Goal: Transaction & Acquisition: Purchase product/service

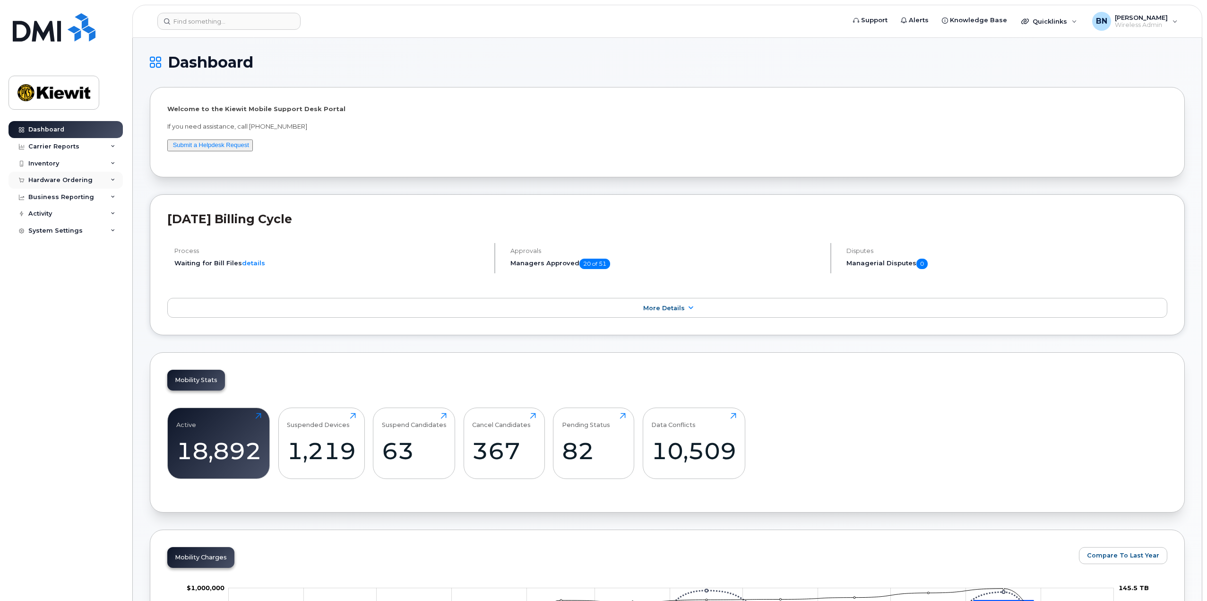
click at [71, 183] on div "Hardware Ordering" at bounding box center [60, 180] width 64 height 8
click at [62, 218] on link "Orders" at bounding box center [74, 216] width 98 height 18
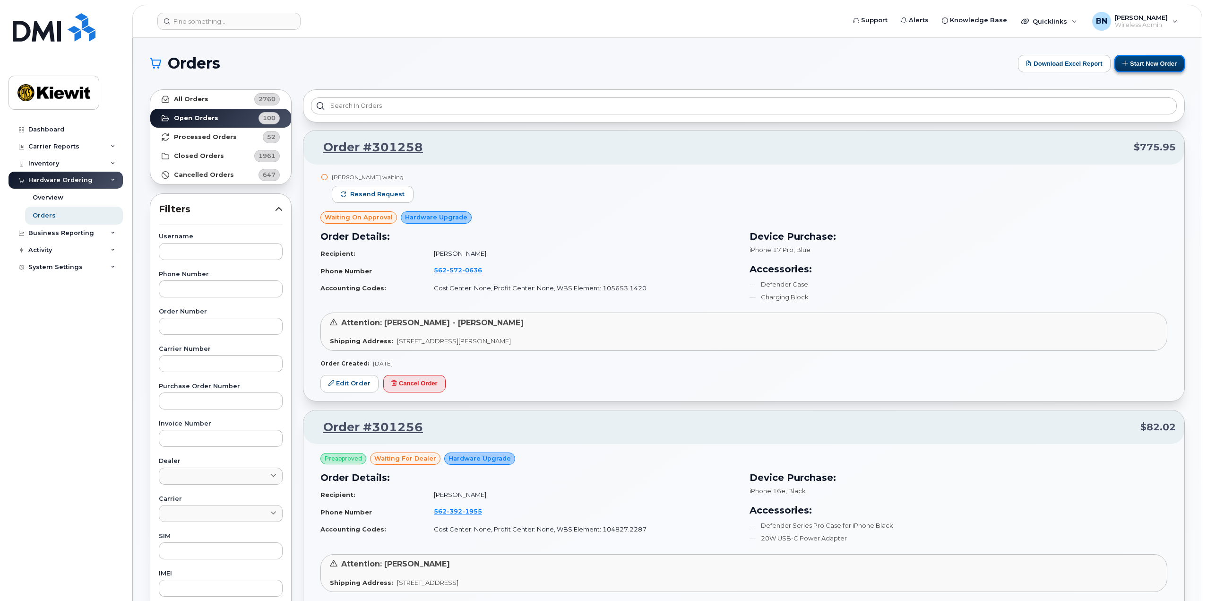
click at [1138, 63] on button "Start New Order" at bounding box center [1150, 63] width 70 height 17
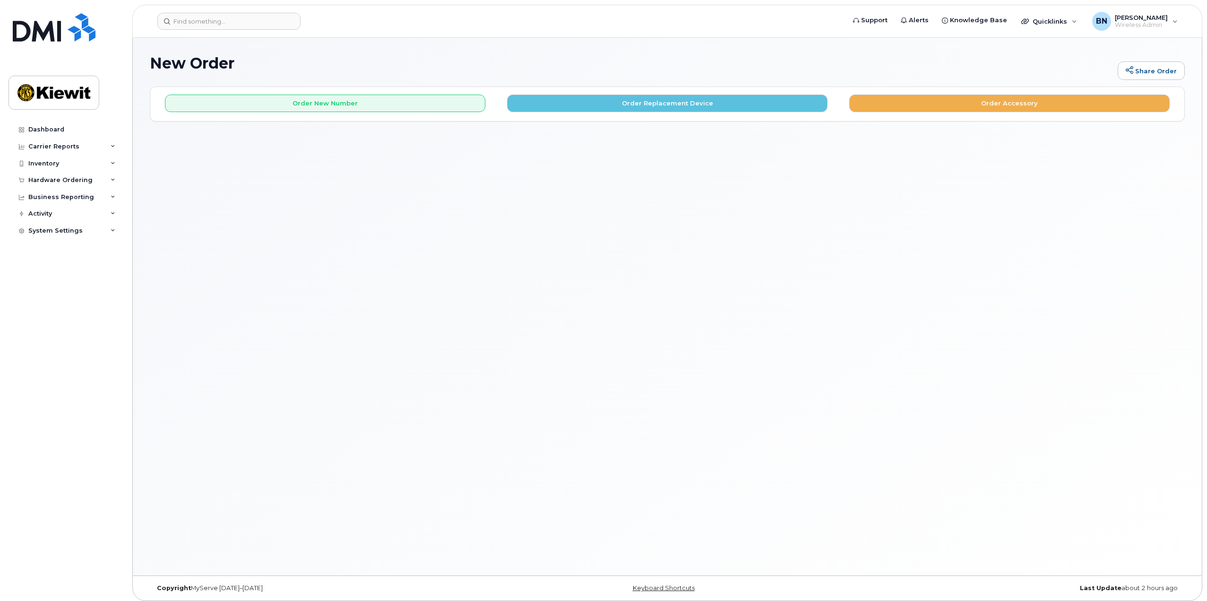
click at [401, 93] on div "Order New Number Order Replacement Device Order Accessory" at bounding box center [667, 99] width 1034 height 25
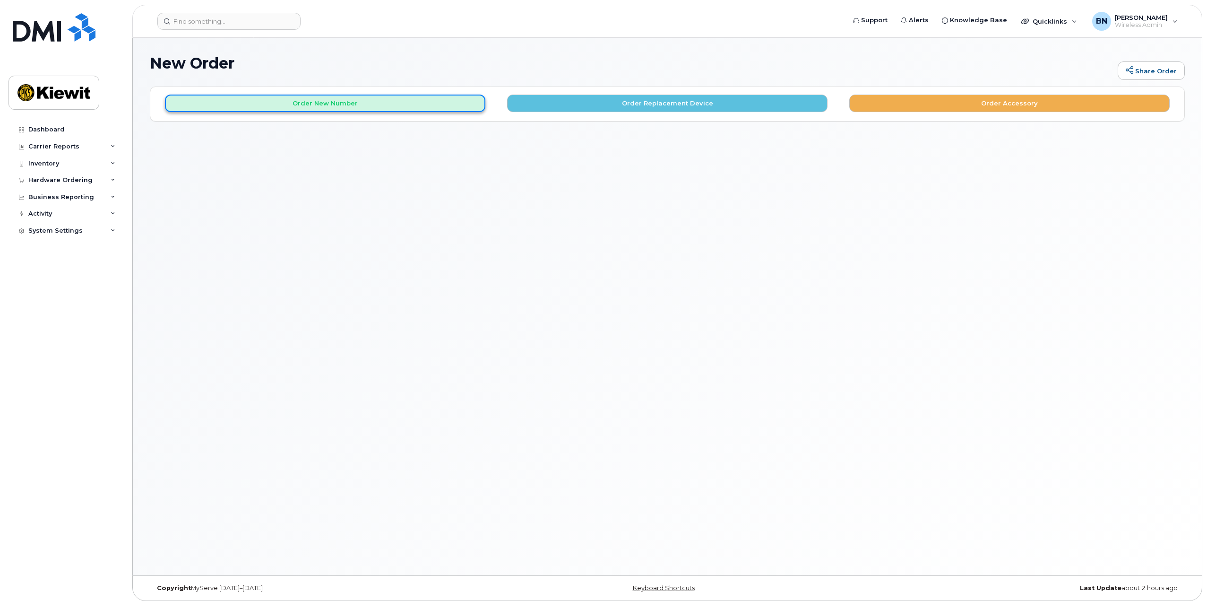
click at [399, 102] on button "Order New Number" at bounding box center [325, 103] width 321 height 17
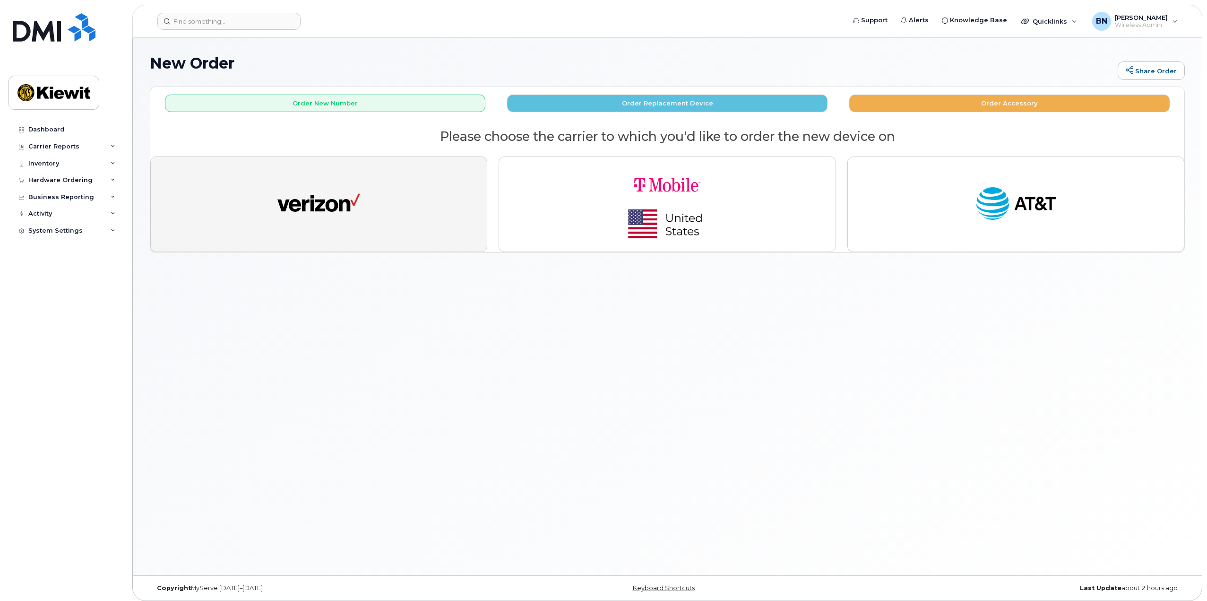
click at [399, 216] on button "button" at bounding box center [318, 204] width 337 height 96
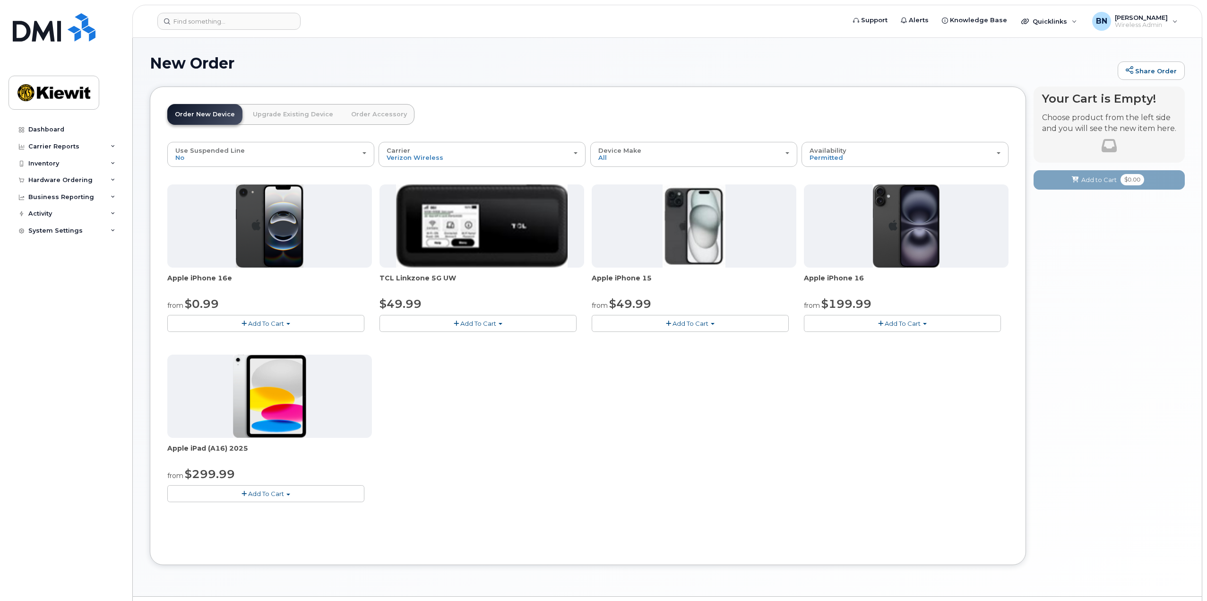
click at [289, 496] on button "Add To Cart" at bounding box center [265, 493] width 197 height 17
click at [285, 515] on link "$299.99 - 2 Year Activation (128GB)" at bounding box center [235, 511] width 130 height 12
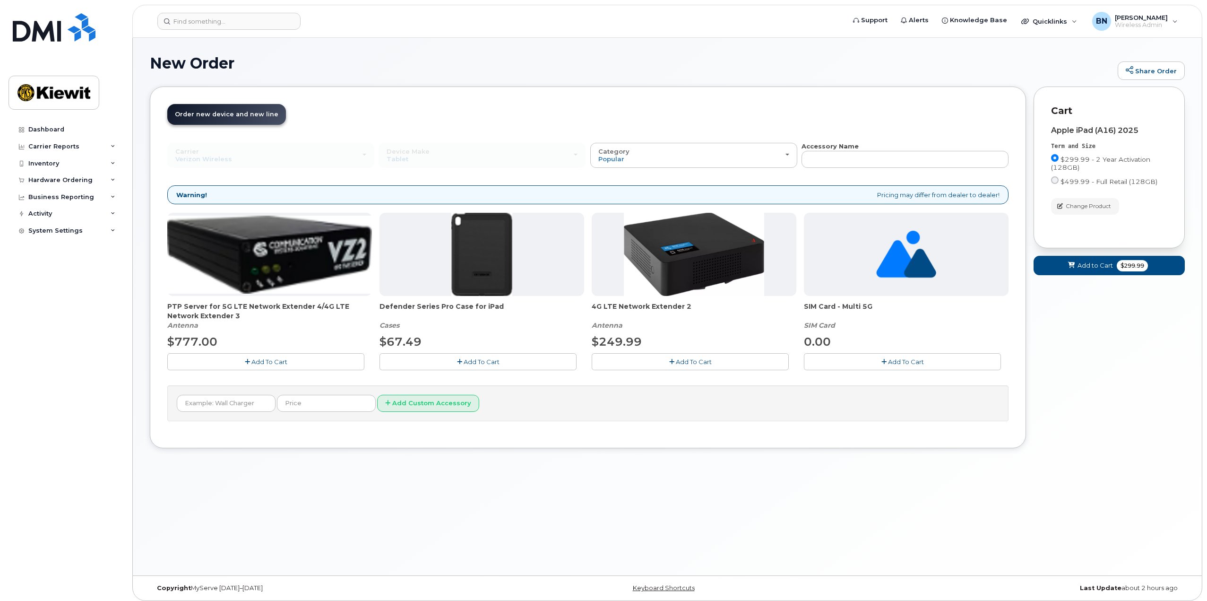
click at [536, 363] on button "Add To Cart" at bounding box center [478, 361] width 197 height 17
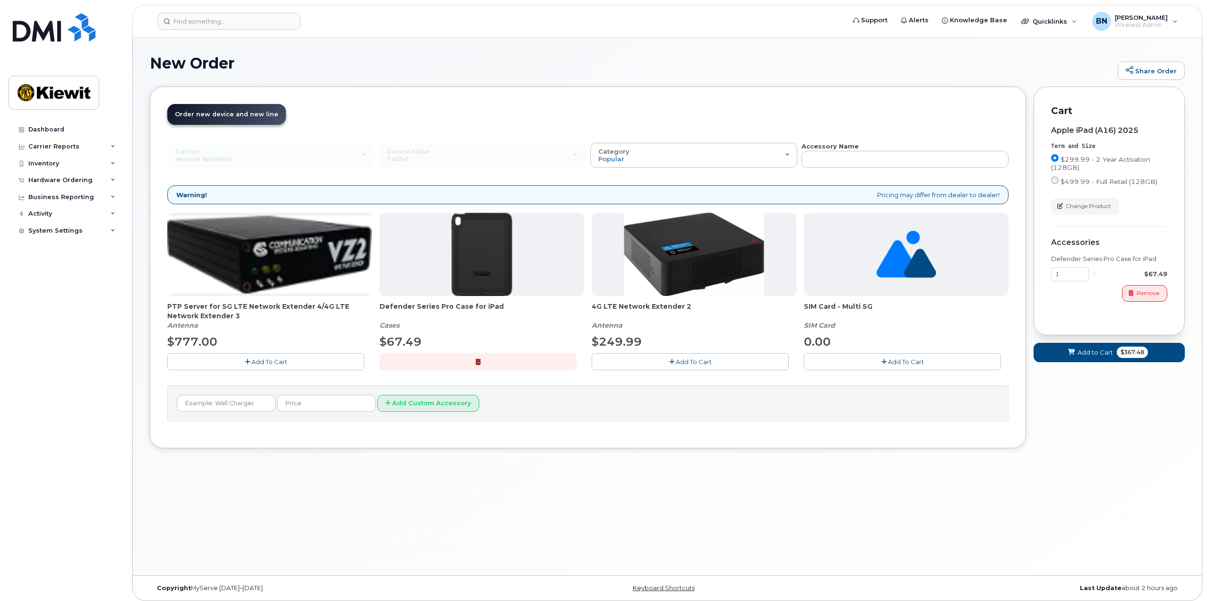
click at [866, 356] on button "Add To Cart" at bounding box center [902, 361] width 197 height 17
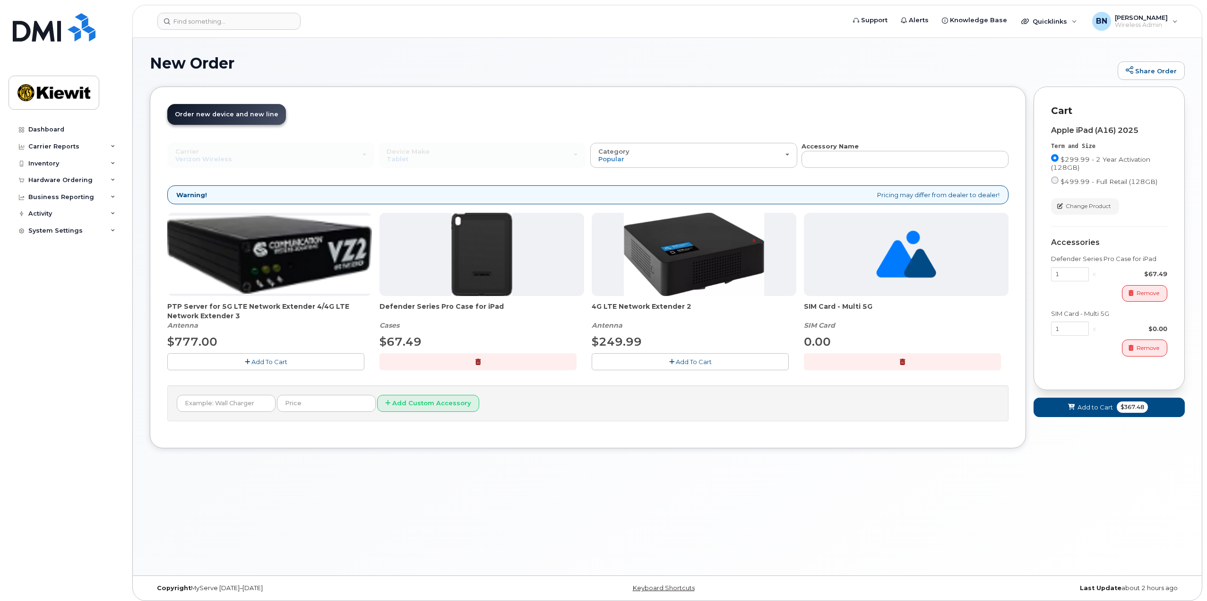
click at [866, 356] on button "button" at bounding box center [902, 361] width 197 height 17
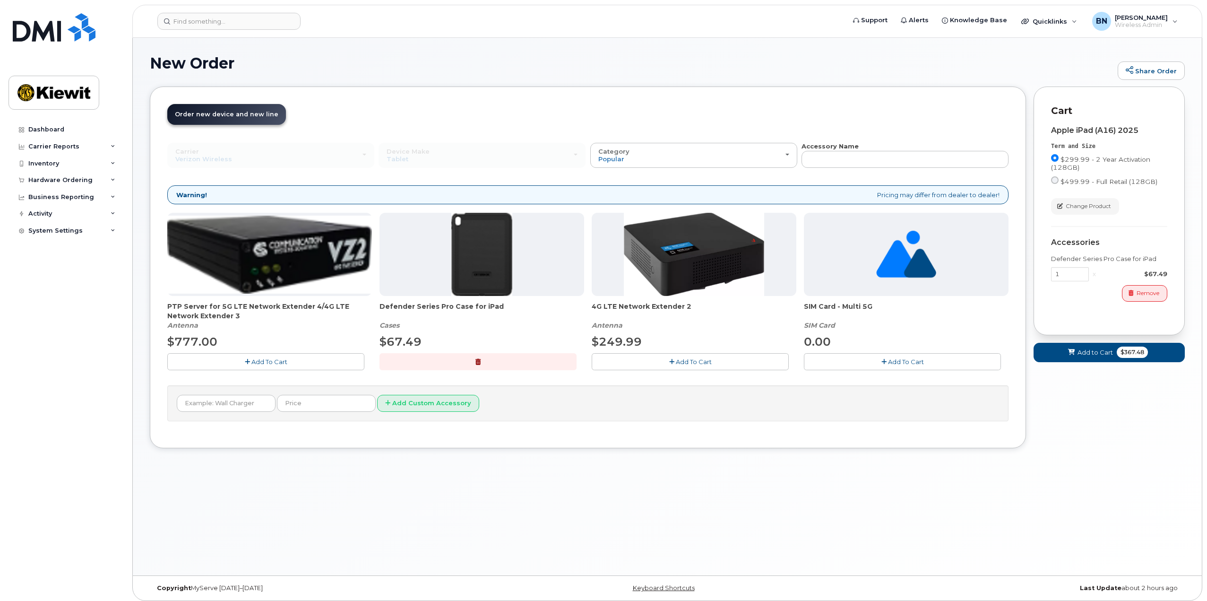
scroll to position [5, 0]
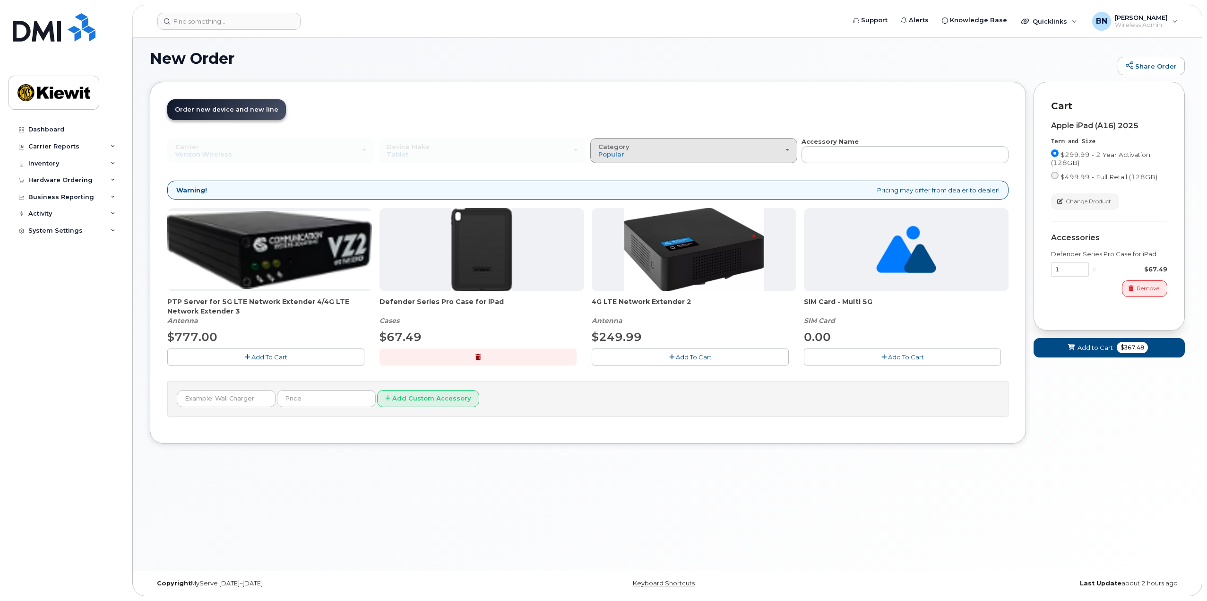
click at [761, 161] on button "Category Popular" at bounding box center [694, 150] width 207 height 25
click at [718, 171] on div "All" at bounding box center [694, 171] width 202 height 11
click at [602, 144] on span "Category" at bounding box center [614, 147] width 31 height 8
click at [615, 179] on ul "All SIM Card" at bounding box center [694, 184] width 207 height 41
click at [598, 136] on header "Order New Device Upgrade Existing Device Order Accessory Order new device and n…" at bounding box center [588, 118] width 842 height 38
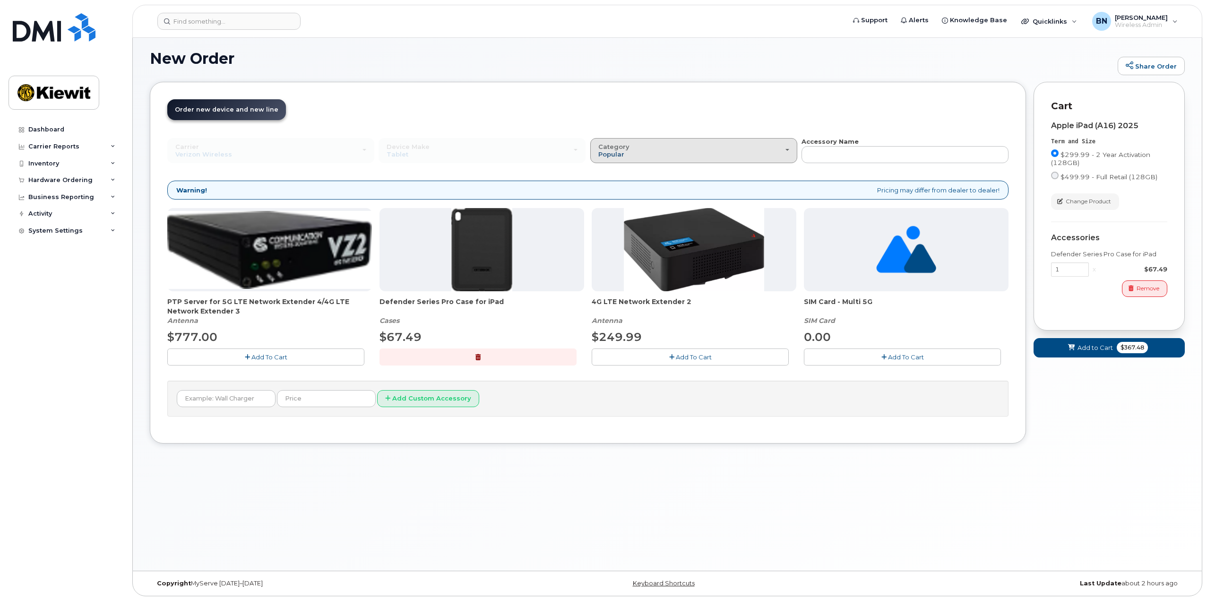
click at [611, 157] on span "Popular" at bounding box center [612, 154] width 26 height 8
click at [612, 171] on label "All" at bounding box center [603, 171] width 20 height 11
click at [0, 0] on input "All" at bounding box center [0, 0] width 0 height 0
click at [389, 404] on button "Add Custom Accessory" at bounding box center [428, 398] width 102 height 17
type input "Wall charger"
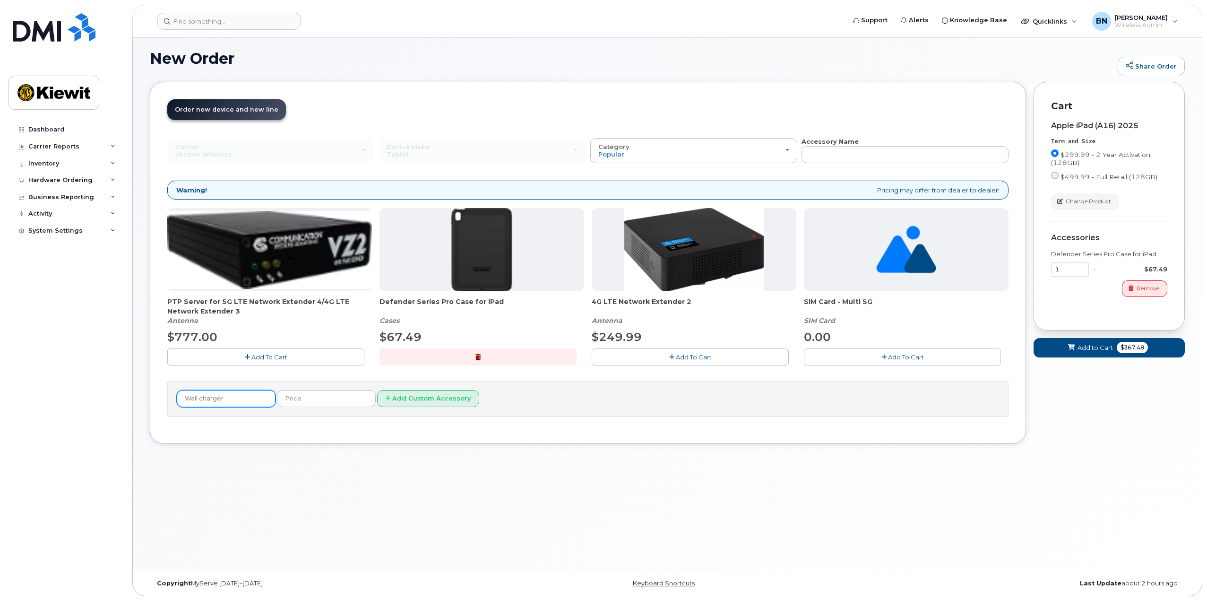
click at [377, 390] on button "Add Custom Accessory" at bounding box center [428, 398] width 102 height 17
click at [390, 401] on button "Add Custom Accessory" at bounding box center [428, 398] width 102 height 17
drag, startPoint x: 232, startPoint y: 399, endPoint x: 101, endPoint y: 398, distance: 131.0
click at [132, 398] on div "Support Alerts Knowledge Base Quicklinks Suspend / Cancel Device Change SIM Car…" at bounding box center [667, 302] width 1070 height 538
click at [311, 404] on input "text" at bounding box center [326, 398] width 99 height 17
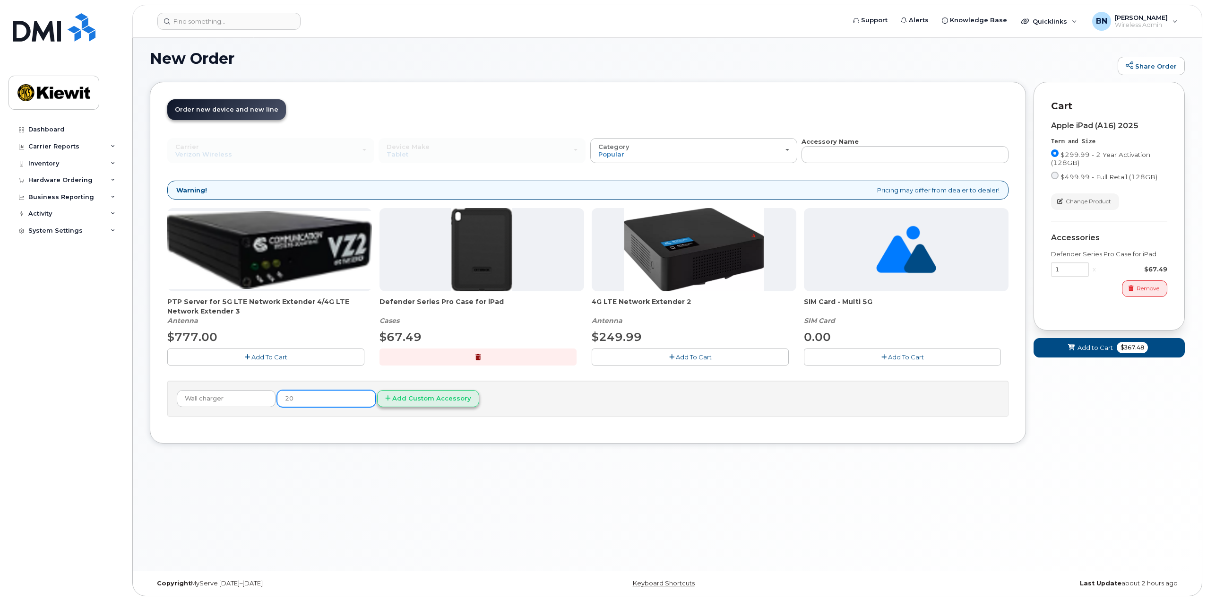
type input "20"
click at [406, 395] on button "Add Custom Accessory" at bounding box center [428, 398] width 102 height 17
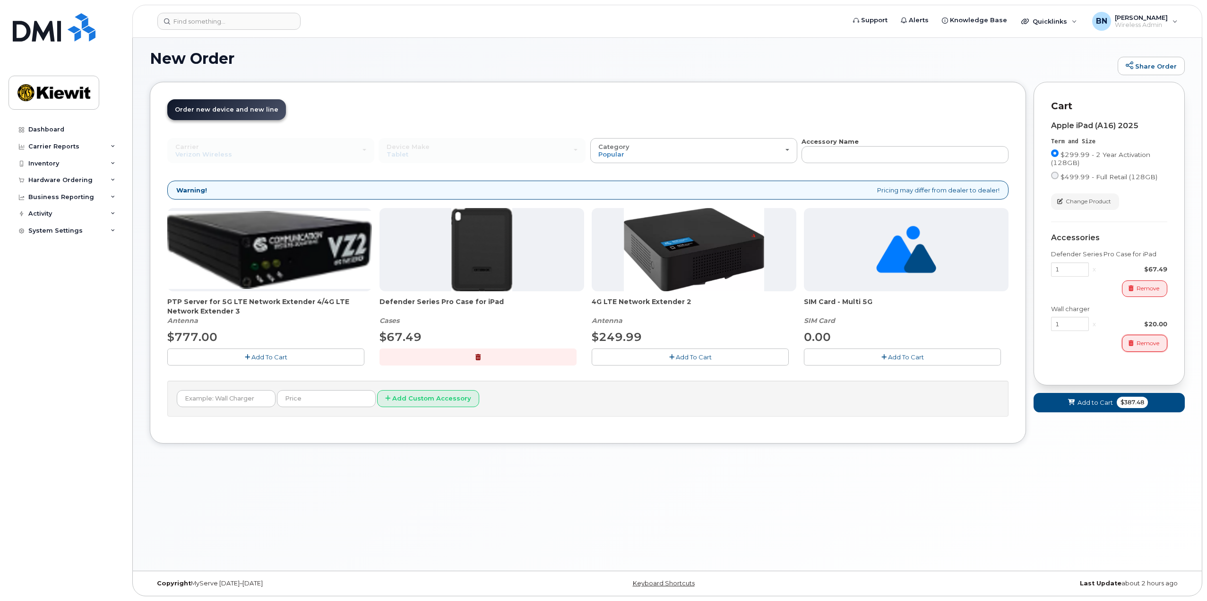
click at [1143, 347] on span "Remove" at bounding box center [1148, 343] width 23 height 9
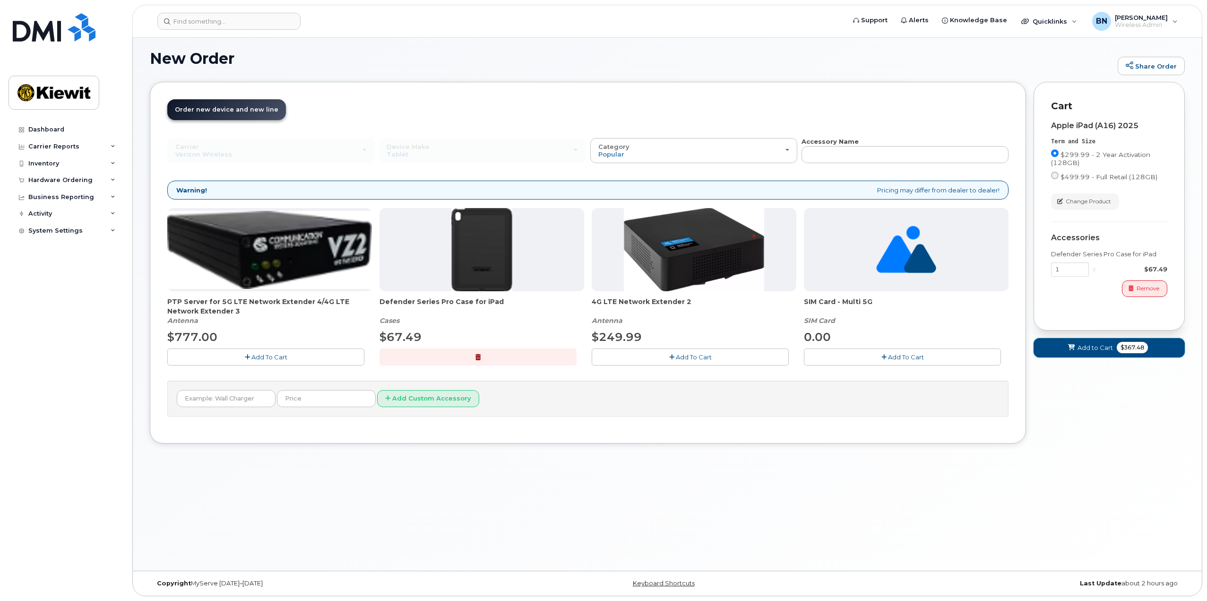
click at [1055, 350] on button "Add to Cart $367.48" at bounding box center [1109, 347] width 151 height 19
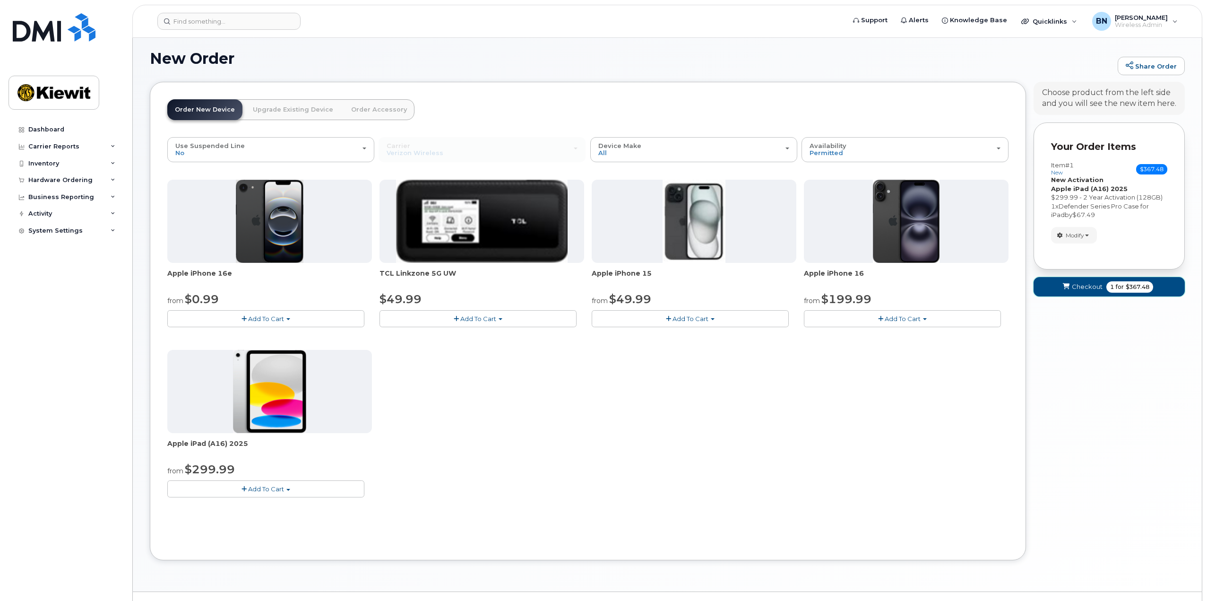
click at [1103, 291] on button "Checkout 1 for $367.48" at bounding box center [1109, 286] width 151 height 19
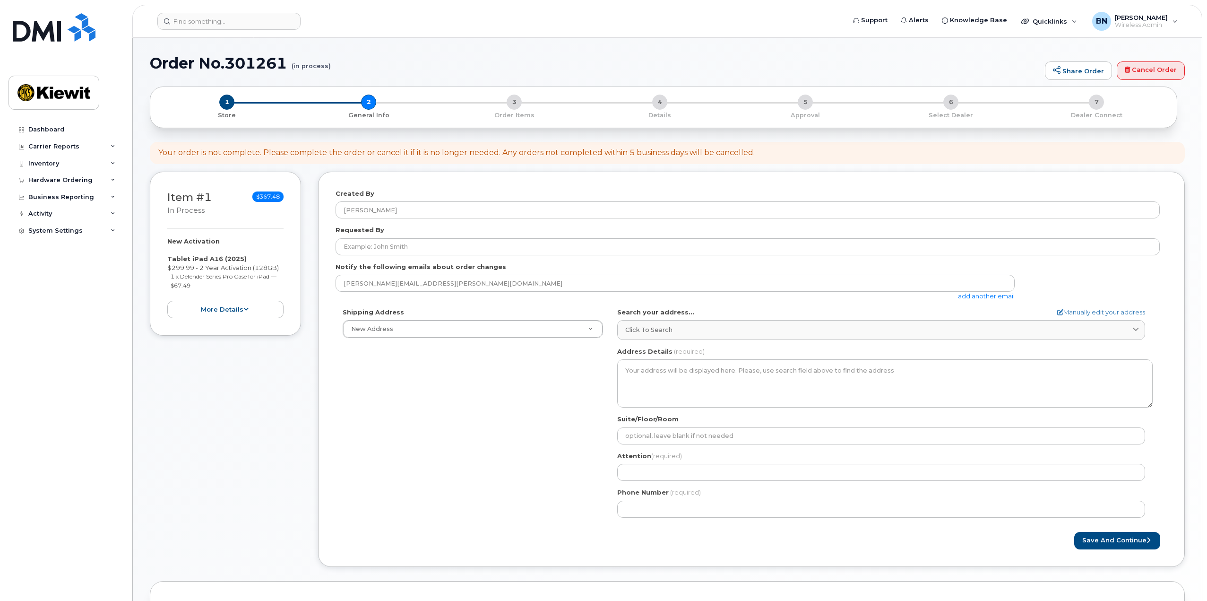
select select
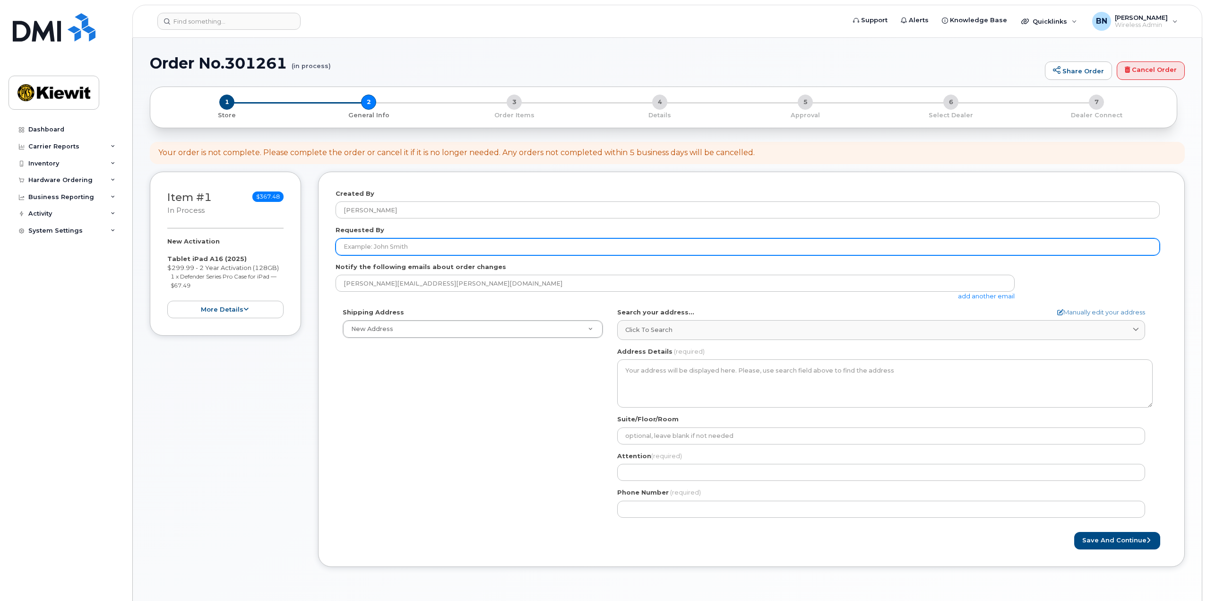
click at [495, 251] on input "Requested By" at bounding box center [748, 246] width 825 height 17
type input "[PERSON_NAME]"
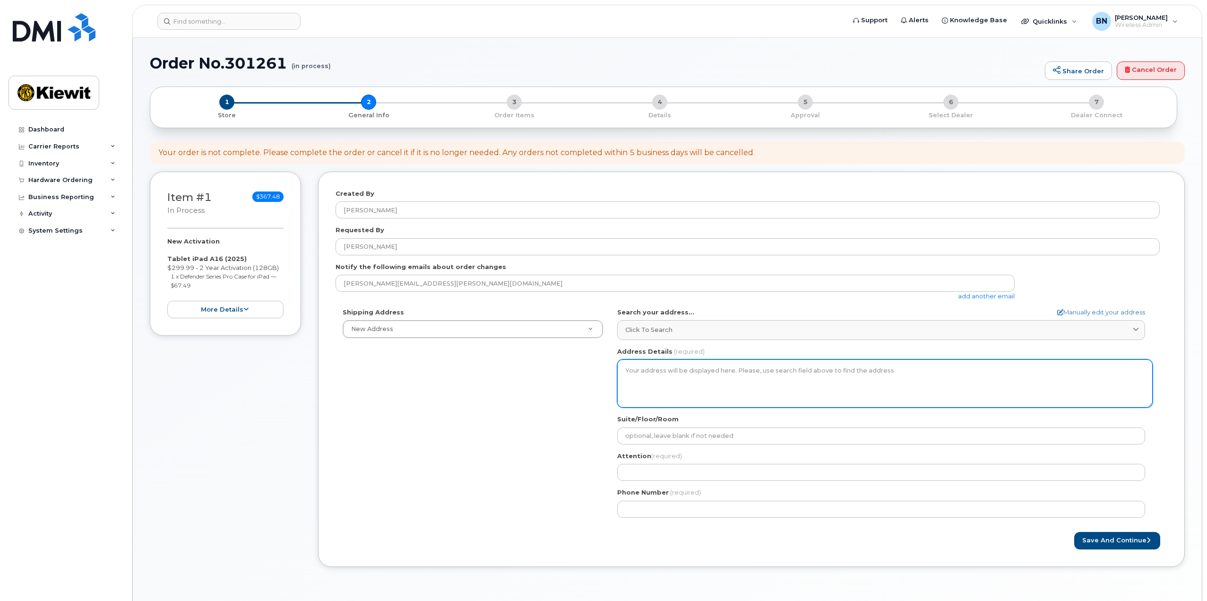
click at [667, 381] on textarea "Address Details" at bounding box center [885, 383] width 536 height 48
click at [672, 370] on textarea "Address Details" at bounding box center [885, 383] width 536 height 48
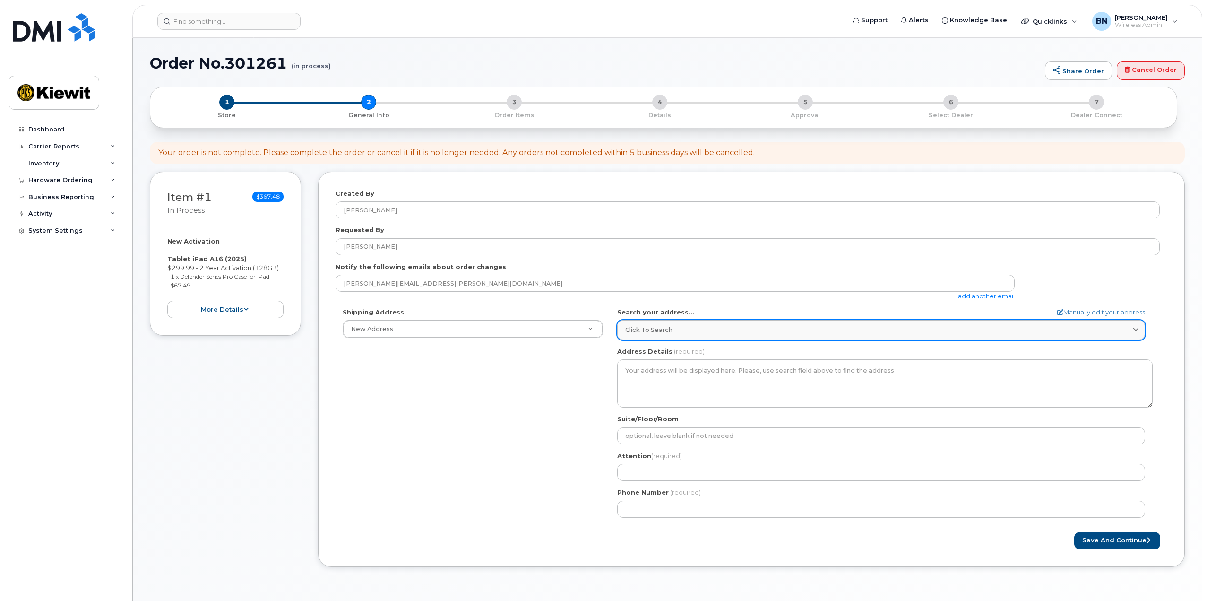
click at [672, 329] on div "Click to search" at bounding box center [881, 329] width 512 height 9
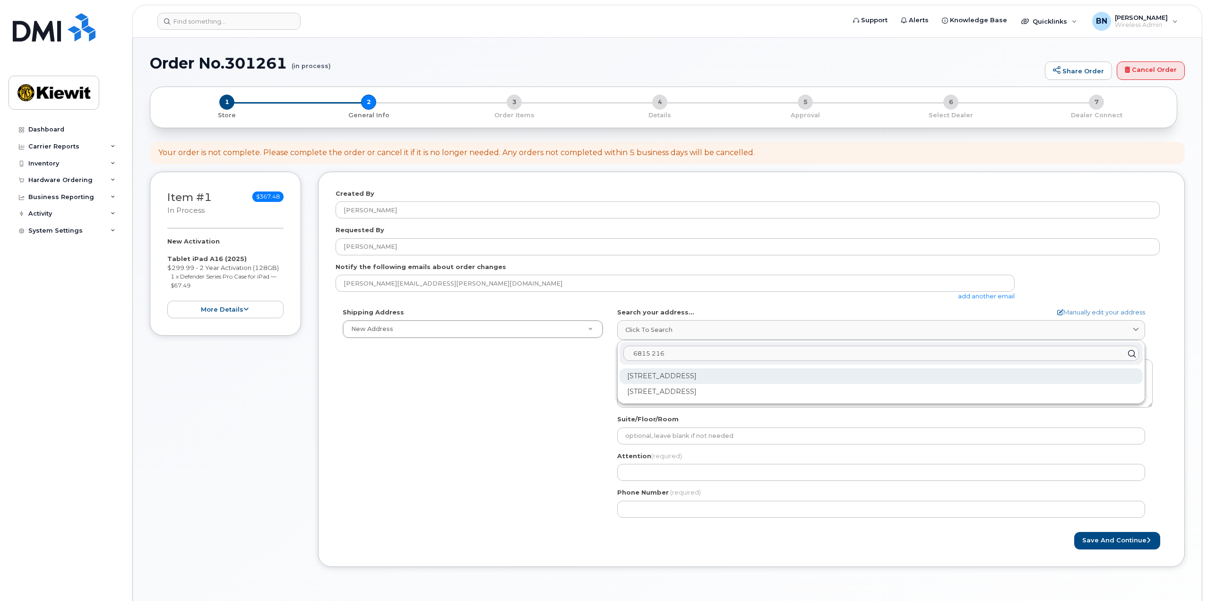
type input "6815 216"
click at [705, 372] on div "6815 216th St SW Lynnwood WA 98036-7363" at bounding box center [881, 376] width 523 height 16
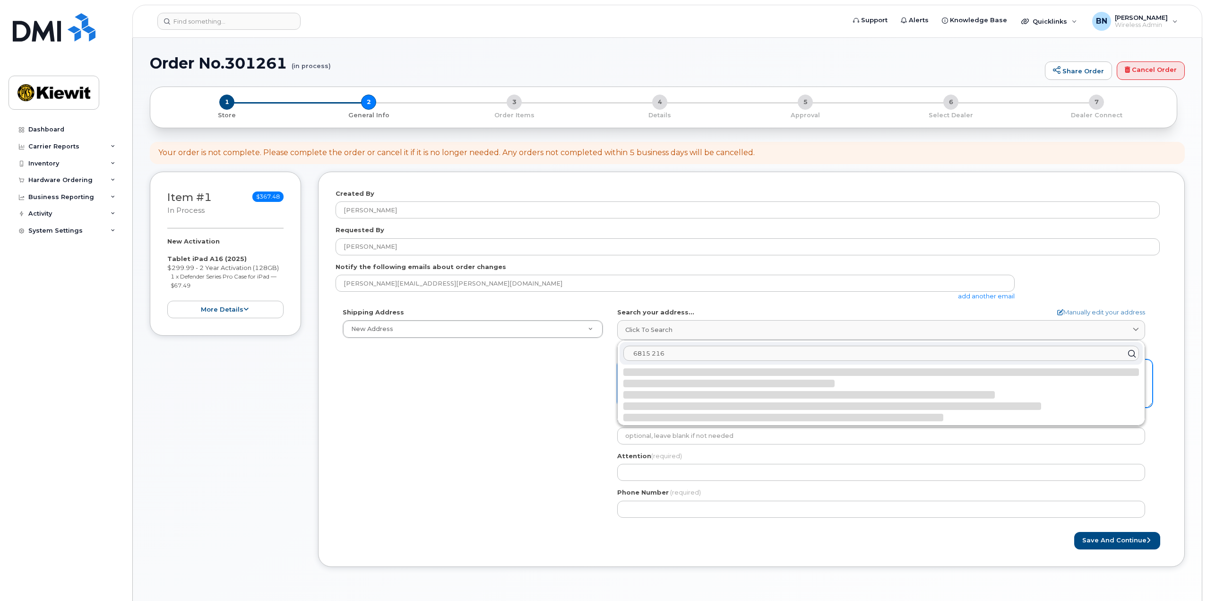
select select
type textarea "6815 216th St SW LYNNWOOD WA 98036-7363 UNITED STATES"
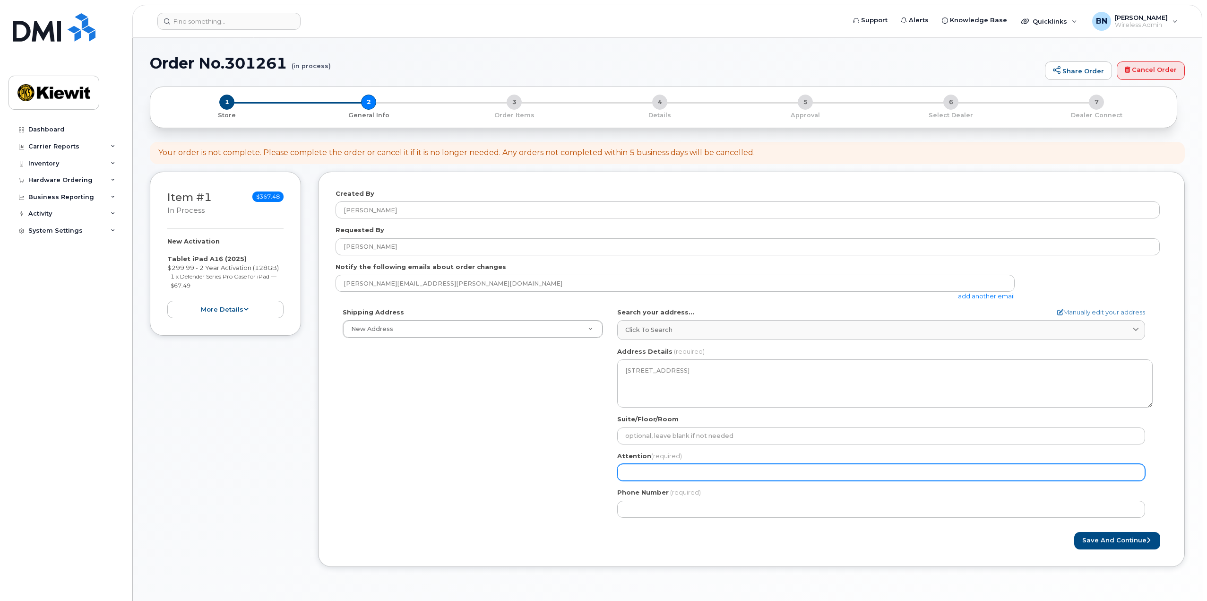
click at [677, 478] on input "Attention (required)" at bounding box center [881, 472] width 528 height 17
type input "B"
select select
type input "Be"
select select
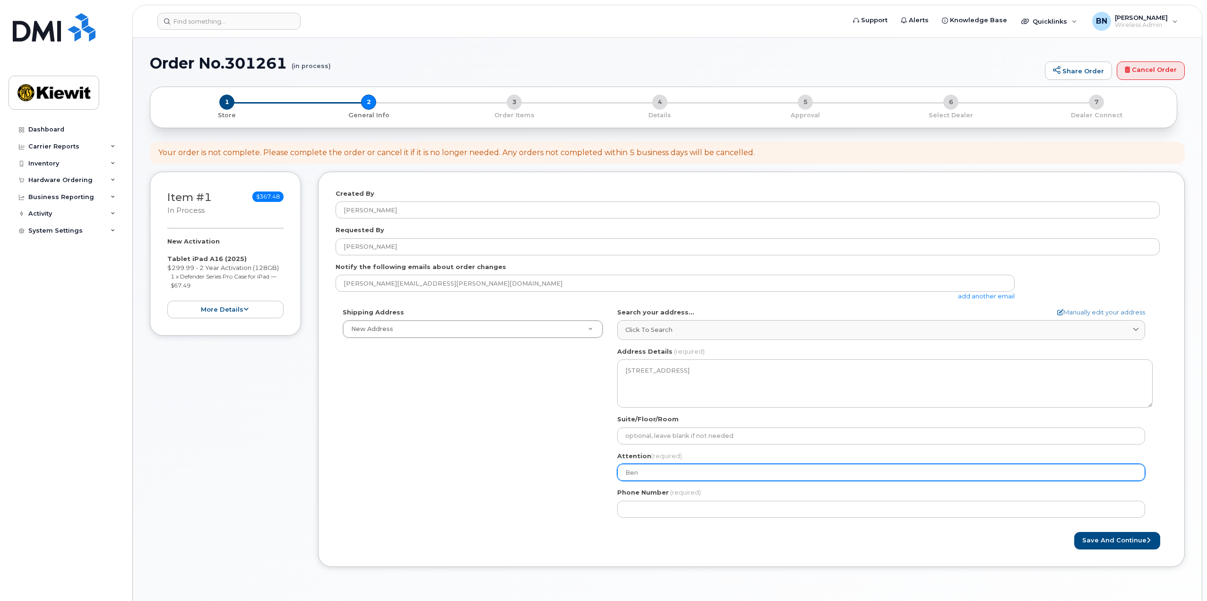
type input "Ben"
select select
type input "Ben N"
select select
type input "Ben Ni"
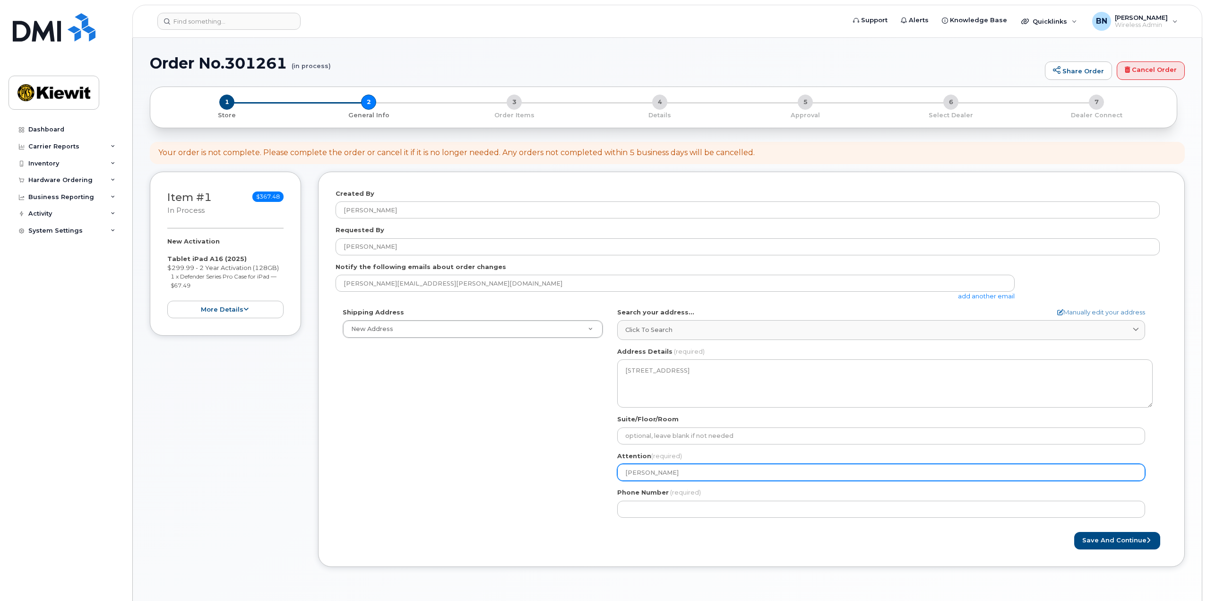
select select
type input "Ben Nic"
select select
type input "Ben Nich"
select select
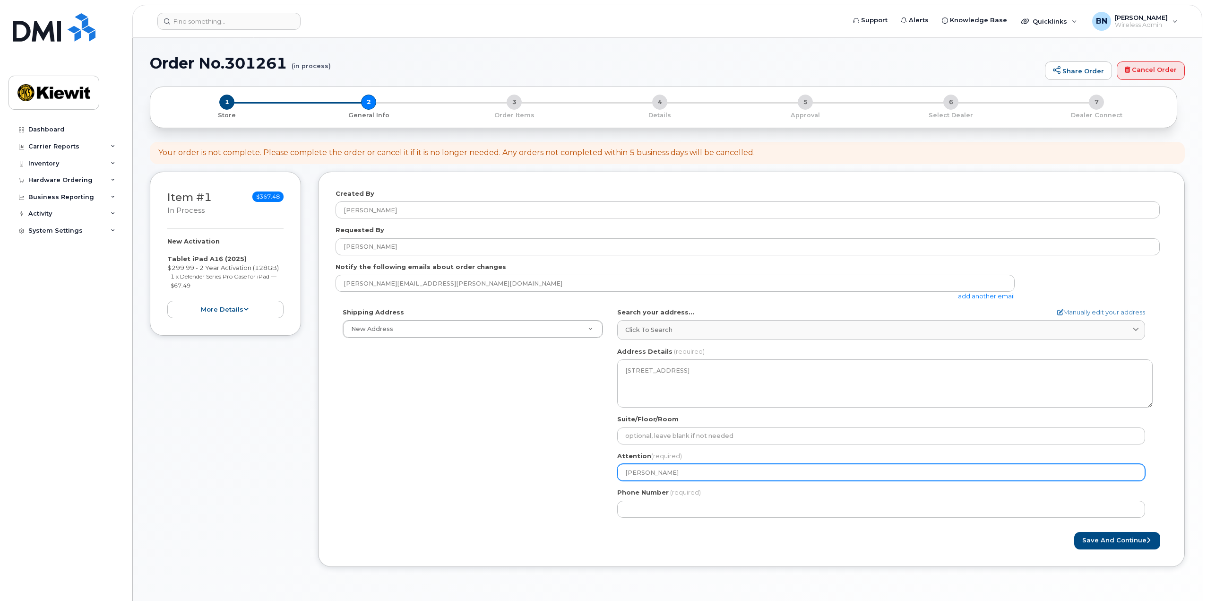
type input "Ben Nicho"
select select
type input "Ben Nichol"
select select
type input "[PERSON_NAME]"
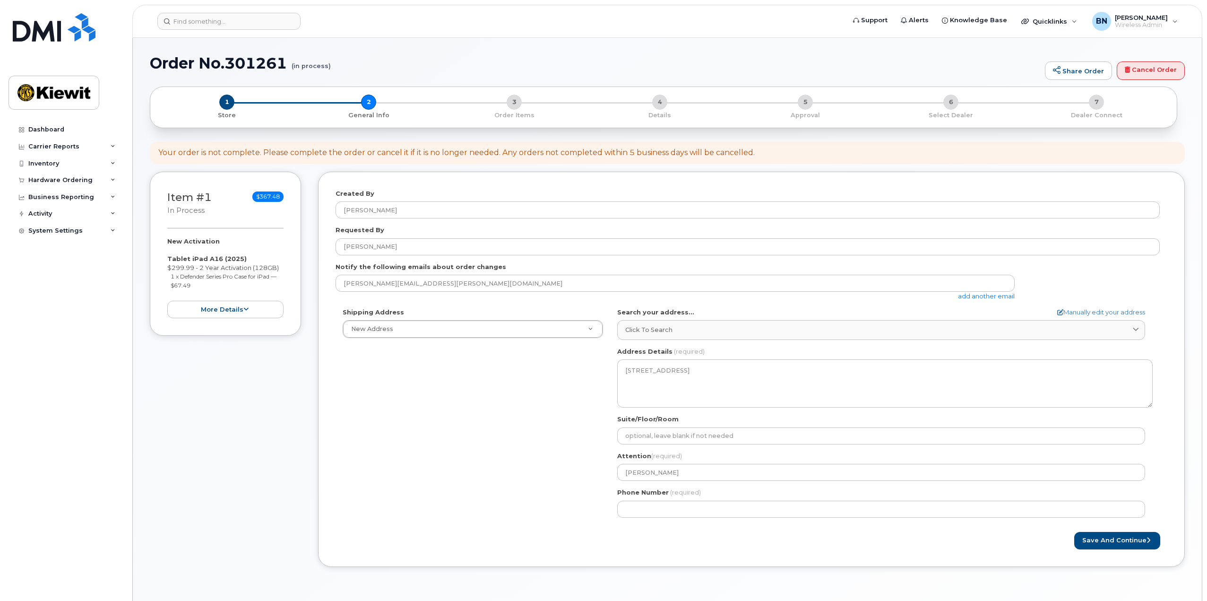
click at [575, 460] on div "Shipping Address New Address New Address 6815 216th St SW 1502 20th St NW WA Ly…" at bounding box center [748, 416] width 825 height 217
click at [519, 321] on div "Shipping Address New Address New Address 6815 216th St SW 1502 20th St NW" at bounding box center [473, 323] width 275 height 31
click at [1132, 548] on button "Save and Continue" at bounding box center [1118, 540] width 86 height 17
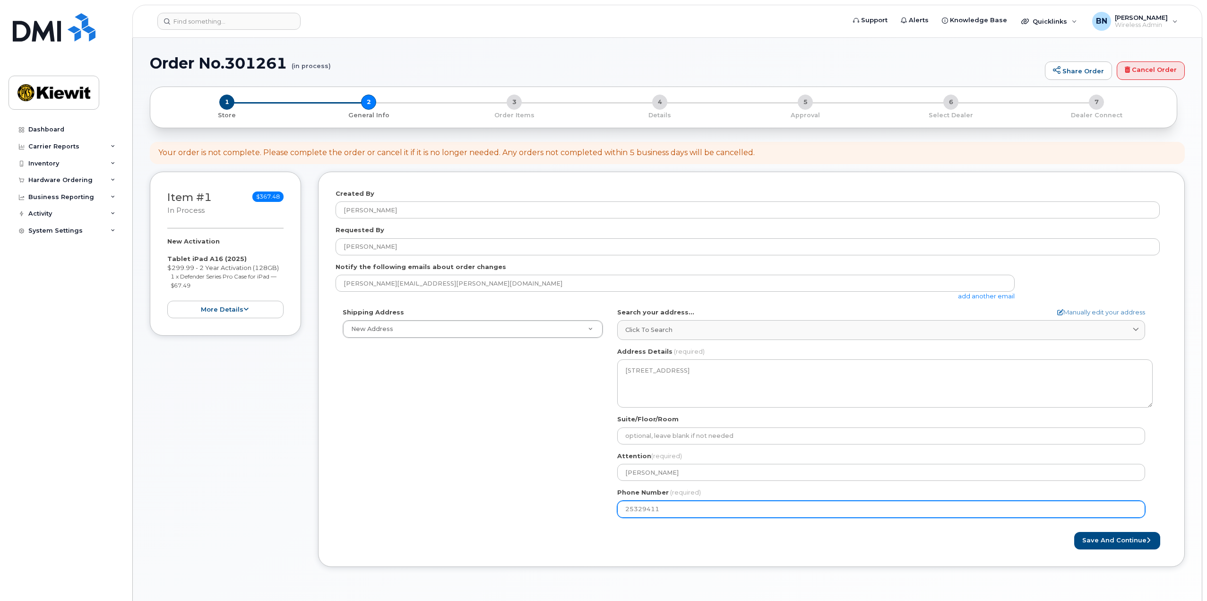
type input "253294111"
select select
type input "2532941112"
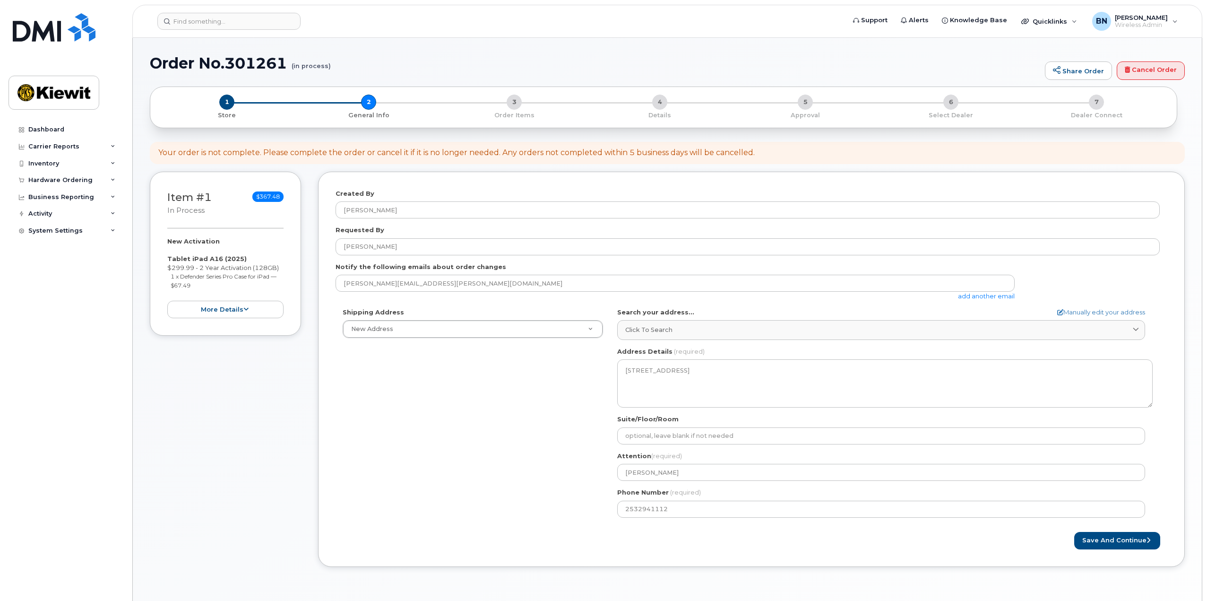
click at [1152, 550] on div "Created By Benjamin Nichols Requested By Benjamin Nichols Notify the following …" at bounding box center [751, 369] width 867 height 395
click at [1147, 540] on icon "submit" at bounding box center [1149, 540] width 4 height 6
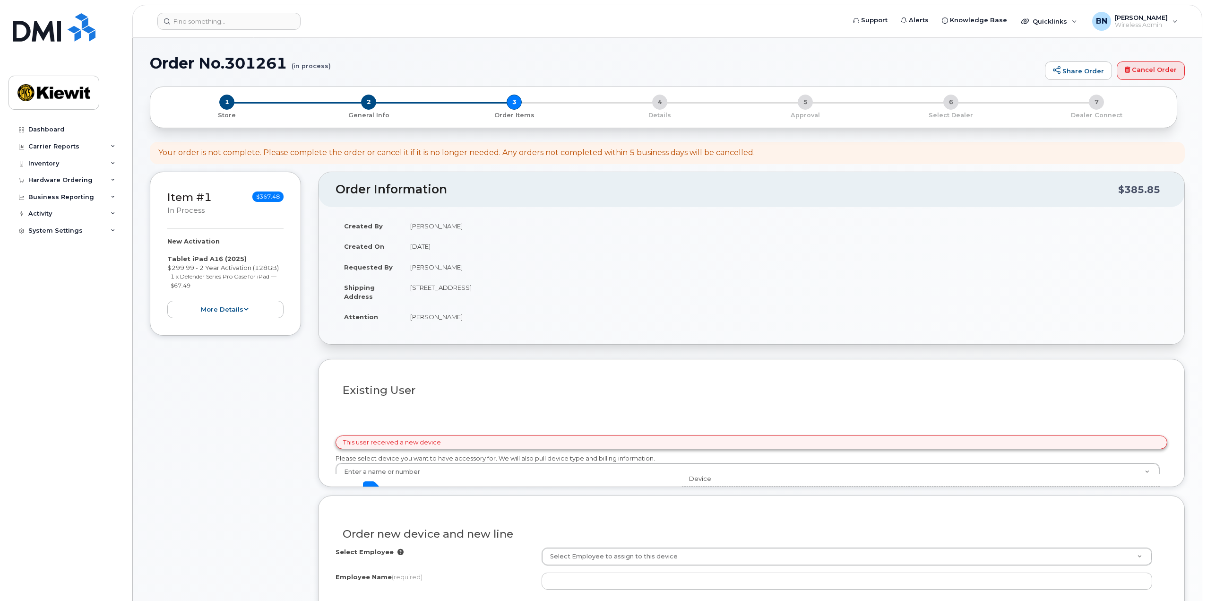
select select
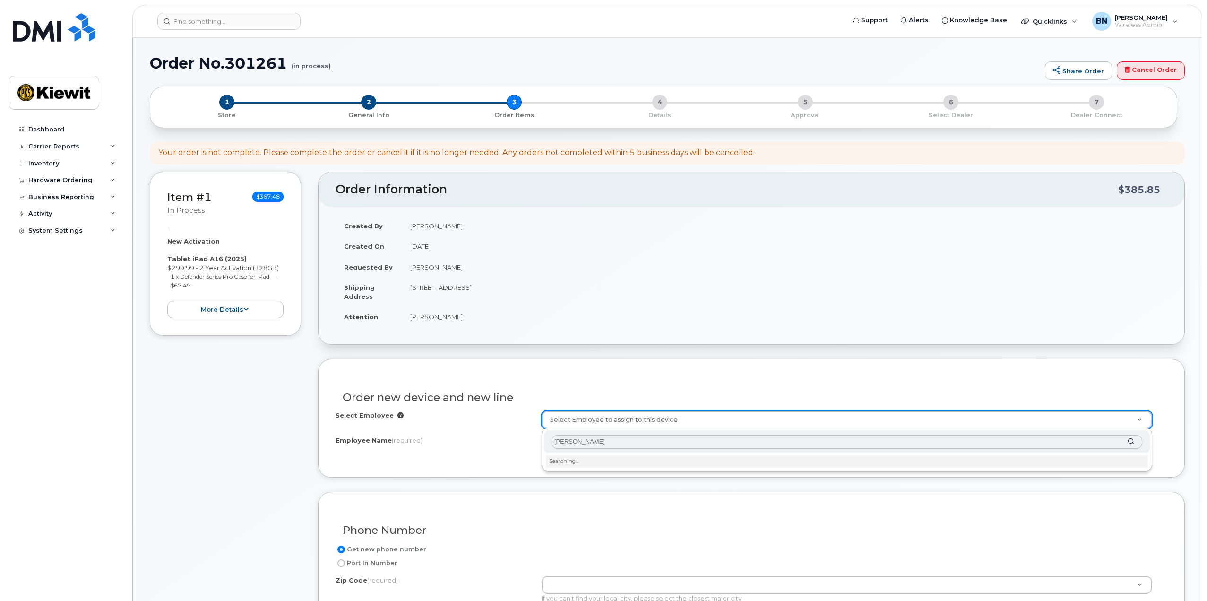
type input "jacob fischer"
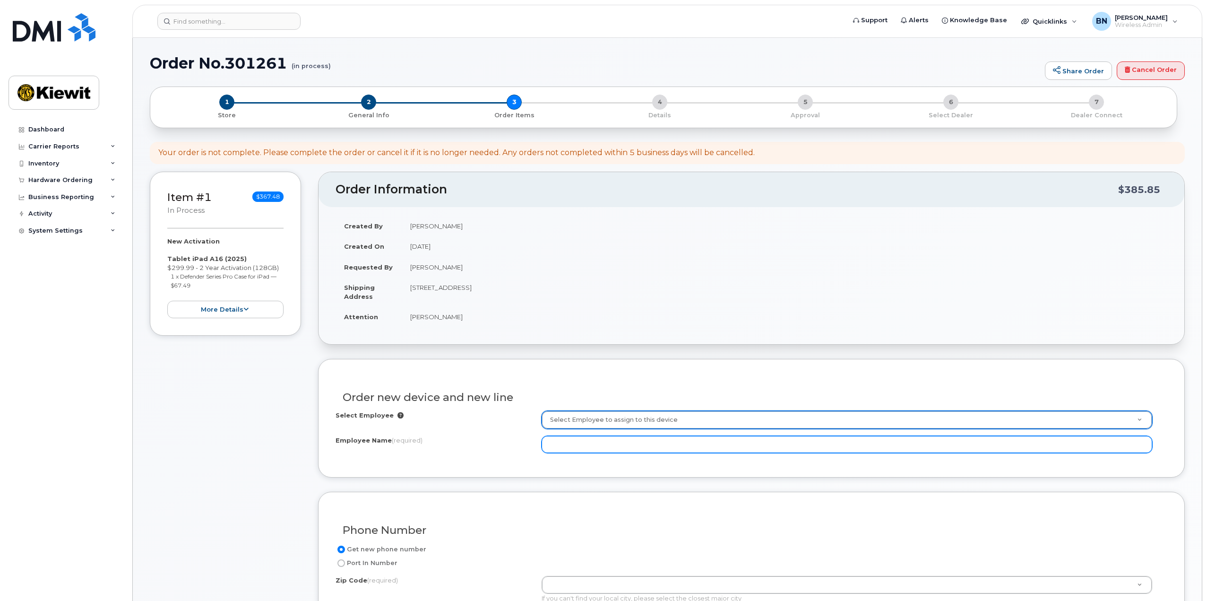
click at [563, 446] on input "Employee Name (required)" at bounding box center [847, 444] width 611 height 17
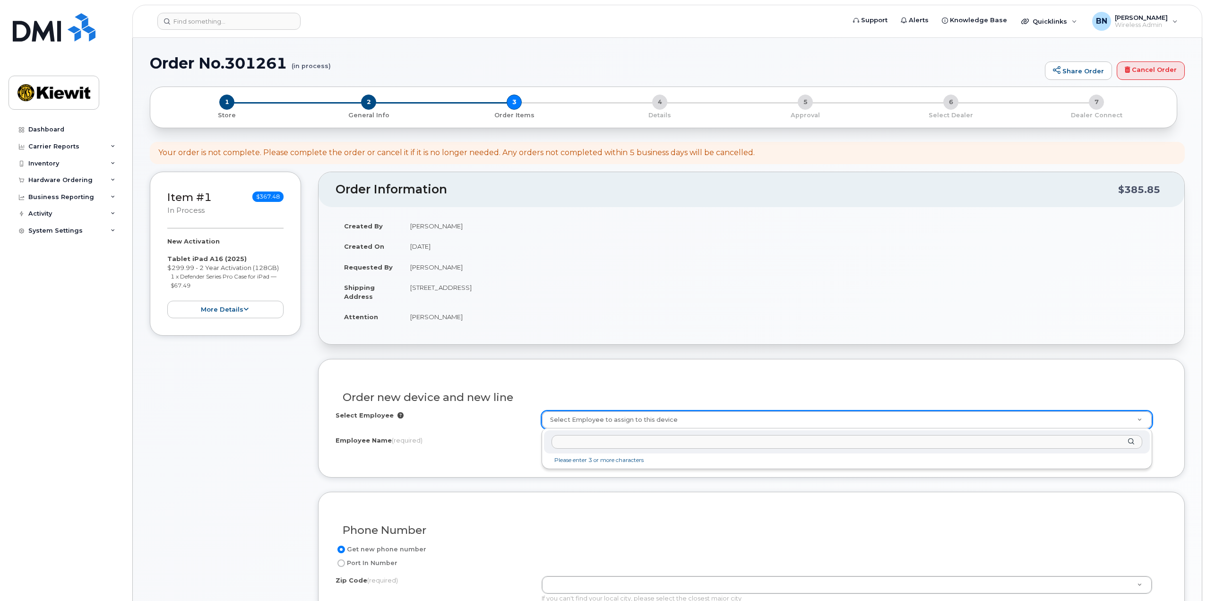
click at [579, 443] on input "text" at bounding box center [847, 442] width 591 height 14
type input "j"
type input "F"
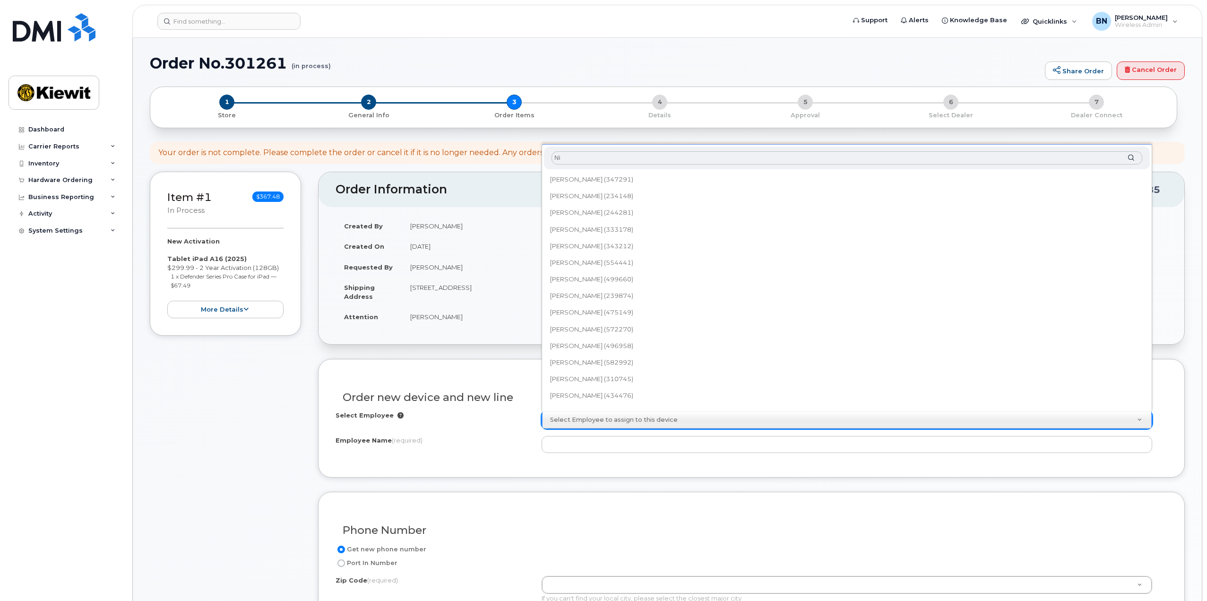
type input "N"
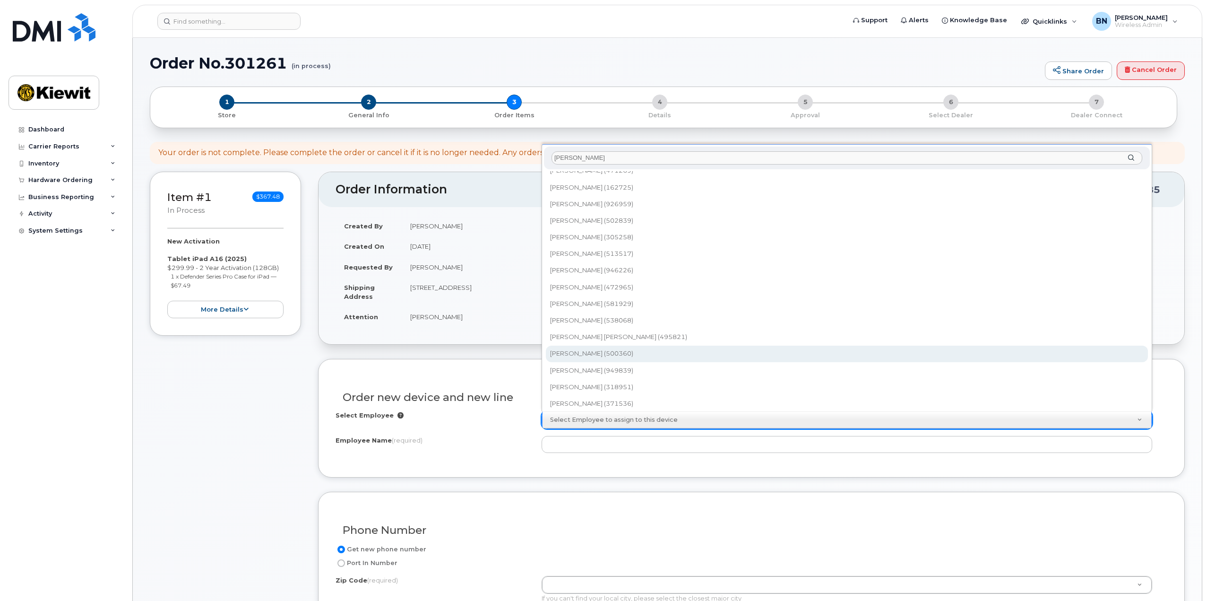
scroll to position [103, 0]
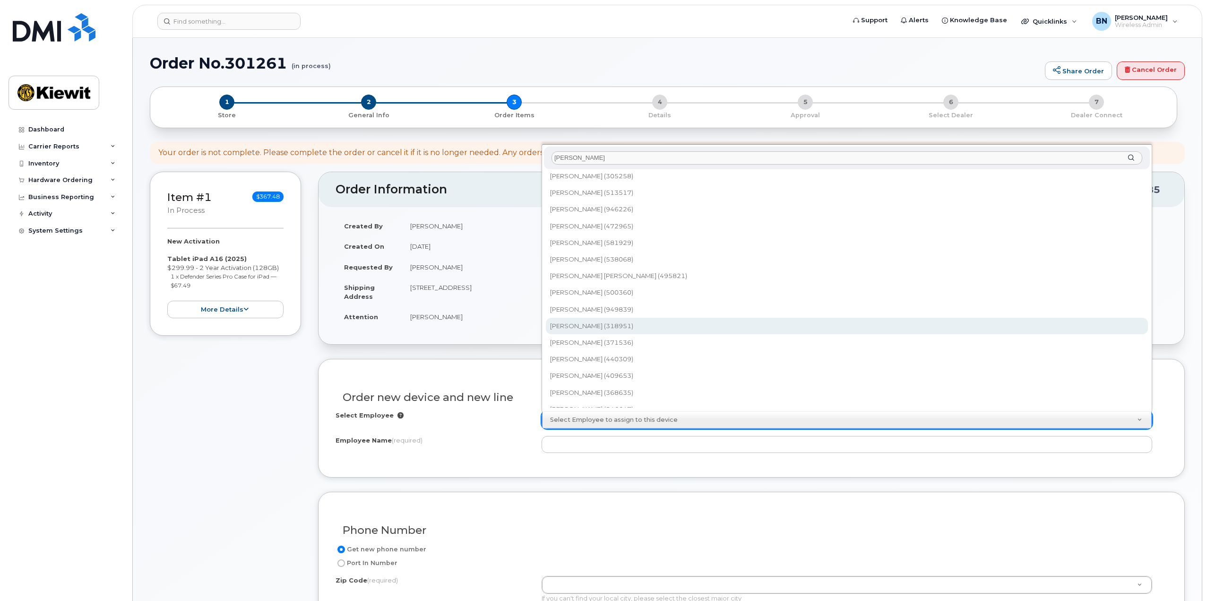
type input "Fischer"
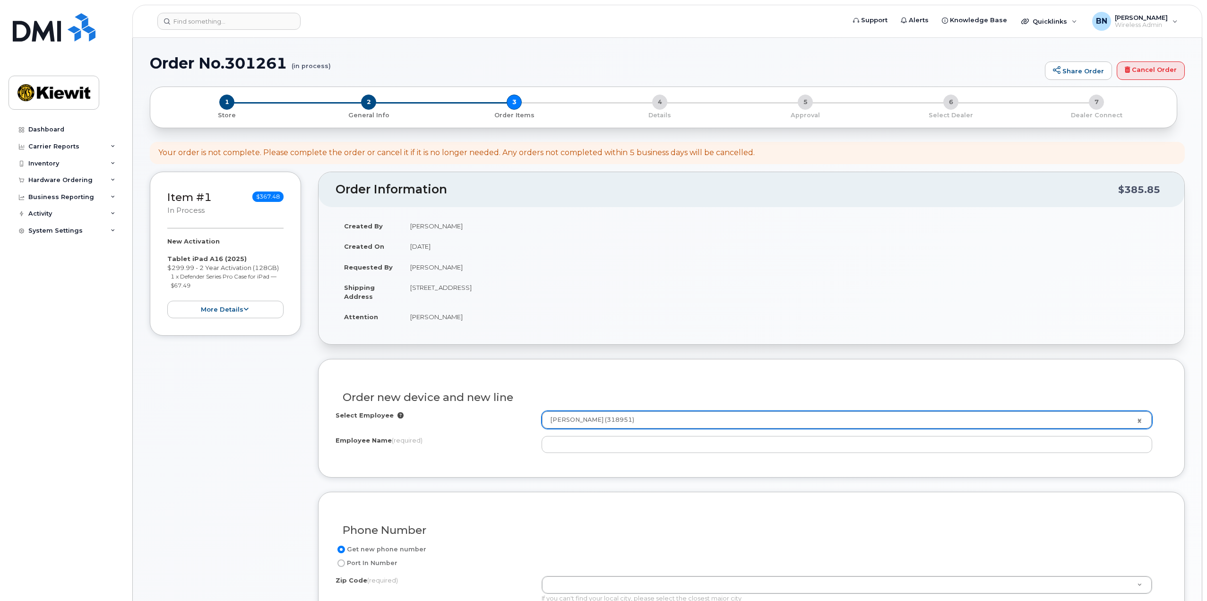
type input "2150360"
type input "[PERSON_NAME]"
type input "3201 Smith Ave"
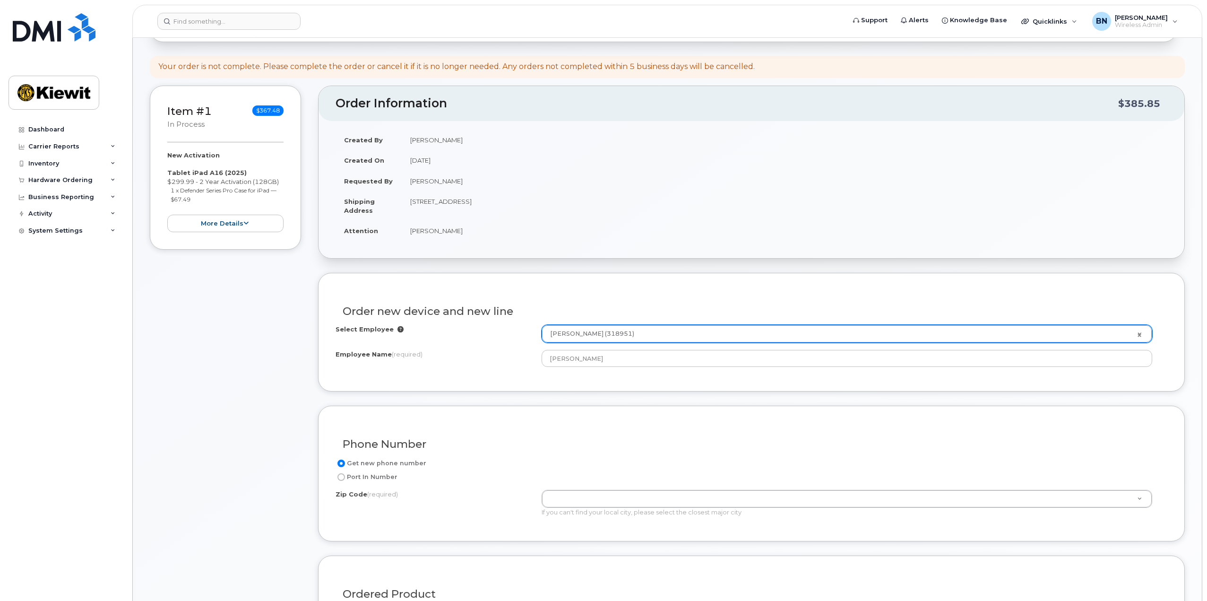
scroll to position [95, 0]
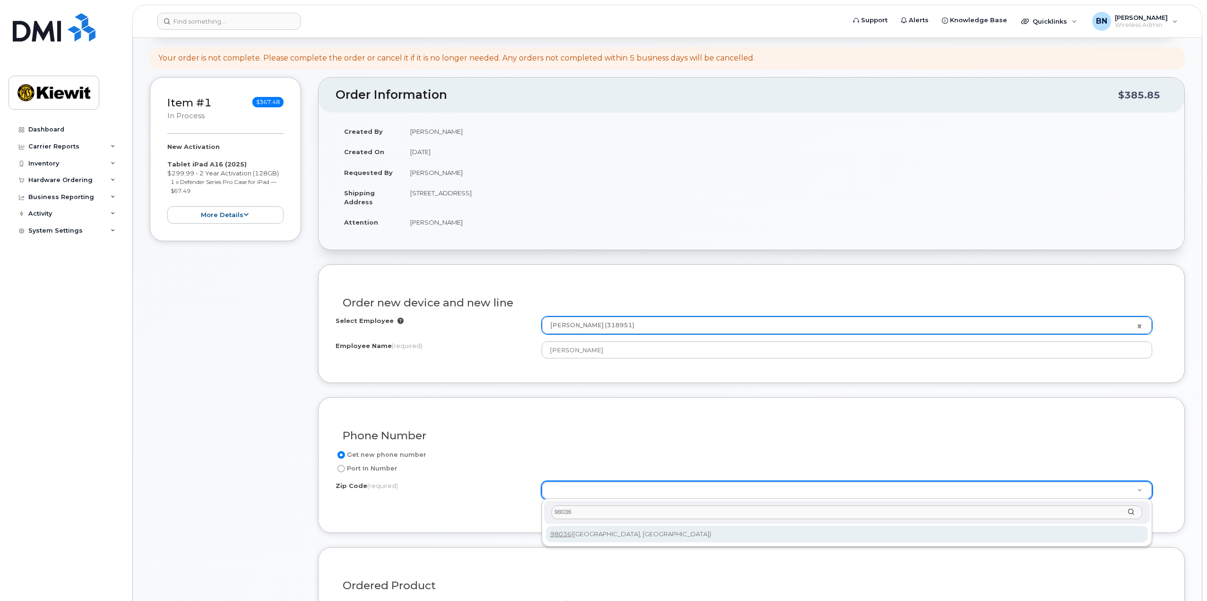
type input "98036"
type input "98036 (Lynnwood, WA)"
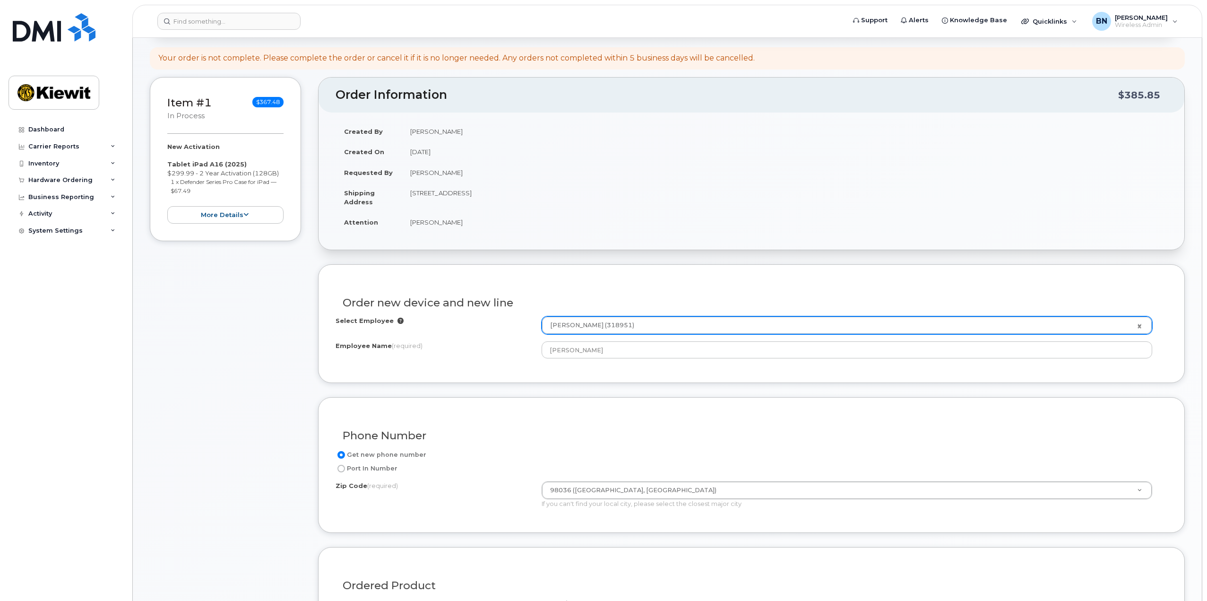
click at [574, 538] on form "Existing User Additional cost to upgrading the device Selected device is Eligib…" at bounding box center [751, 598] width 867 height 669
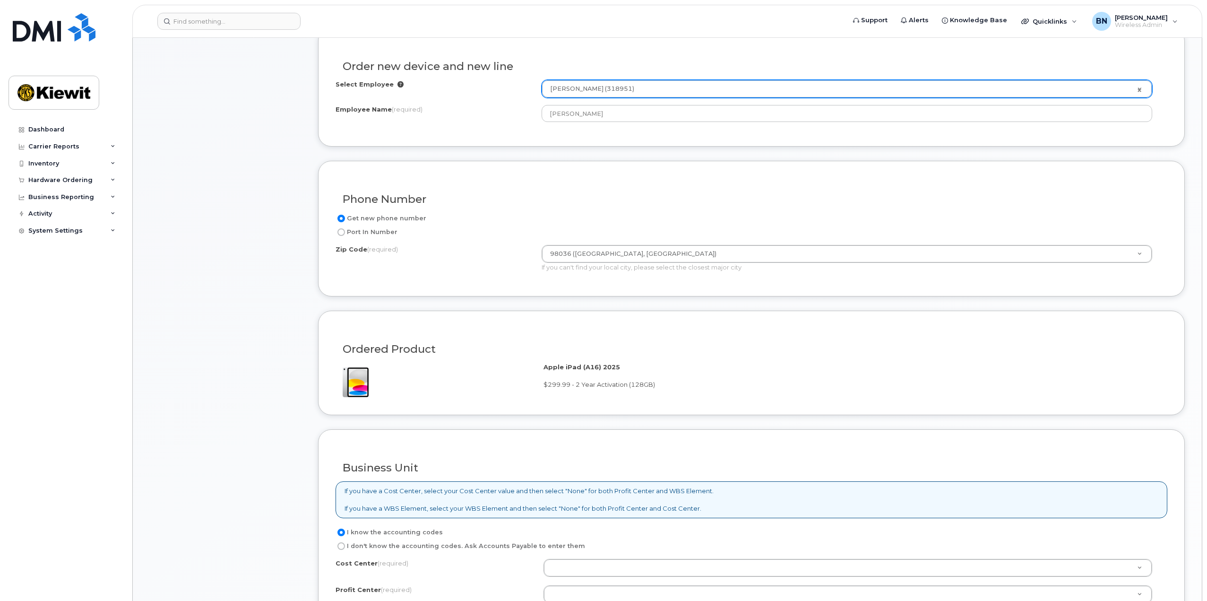
scroll to position [473, 0]
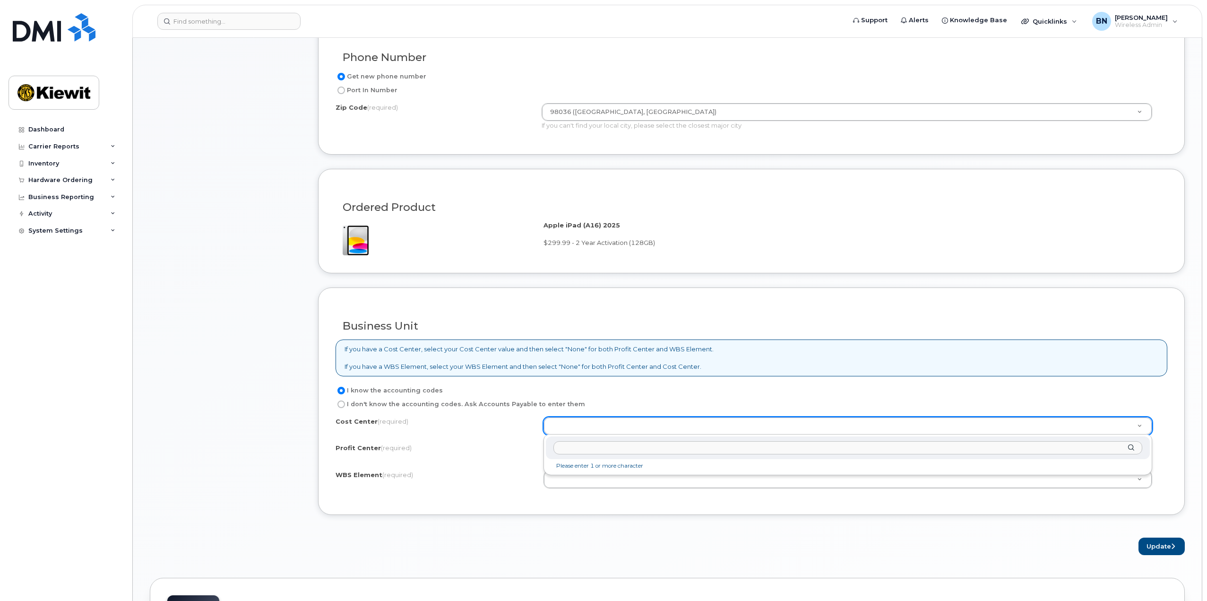
click at [584, 463] on li "Please enter 1 or more character" at bounding box center [848, 466] width 600 height 10
click at [581, 435] on div "Cost Center (required) Profit Center (required) None - None - None WBS Element …" at bounding box center [752, 457] width 832 height 80
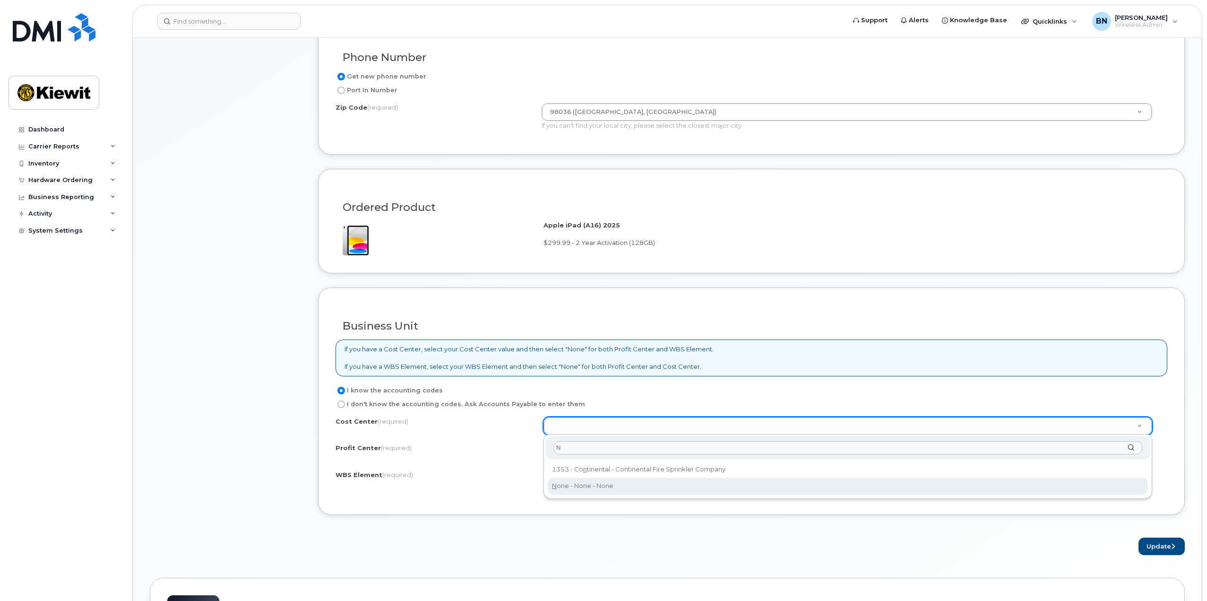
type input "N"
type input "None"
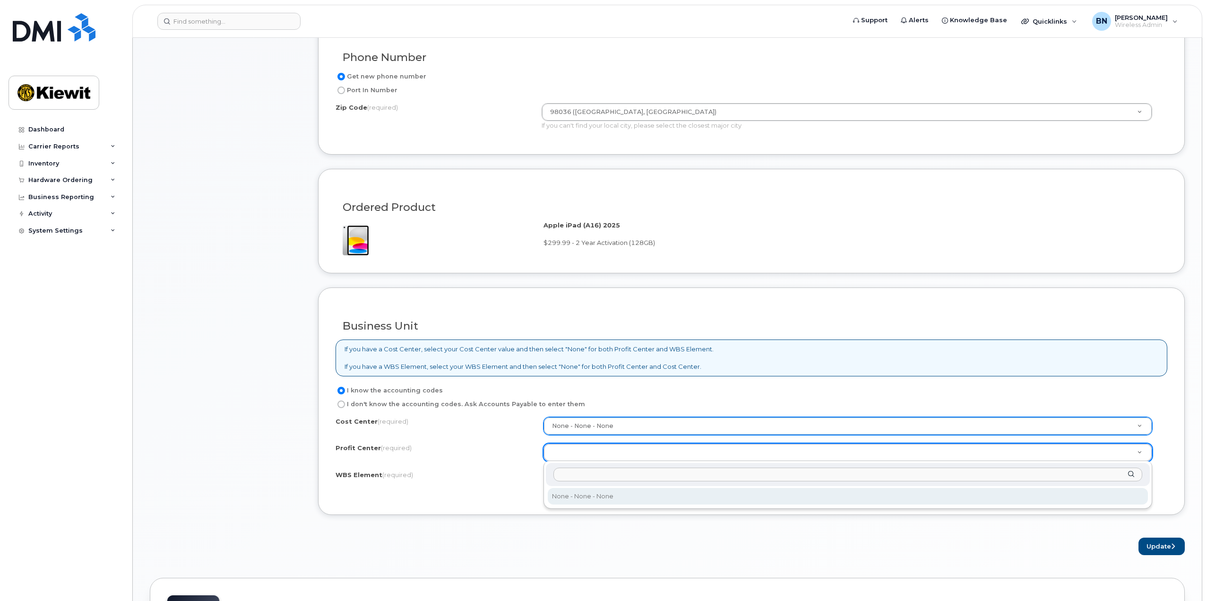
drag, startPoint x: 608, startPoint y: 459, endPoint x: 610, endPoint y: 454, distance: 5.9
select select "None"
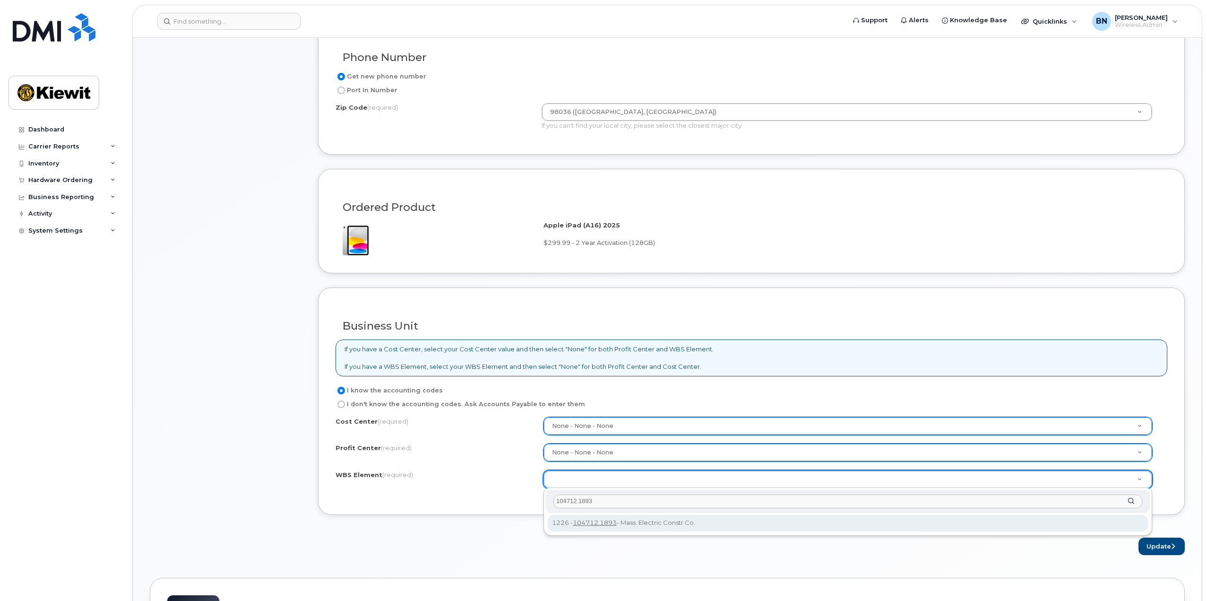
type input "104712.1893"
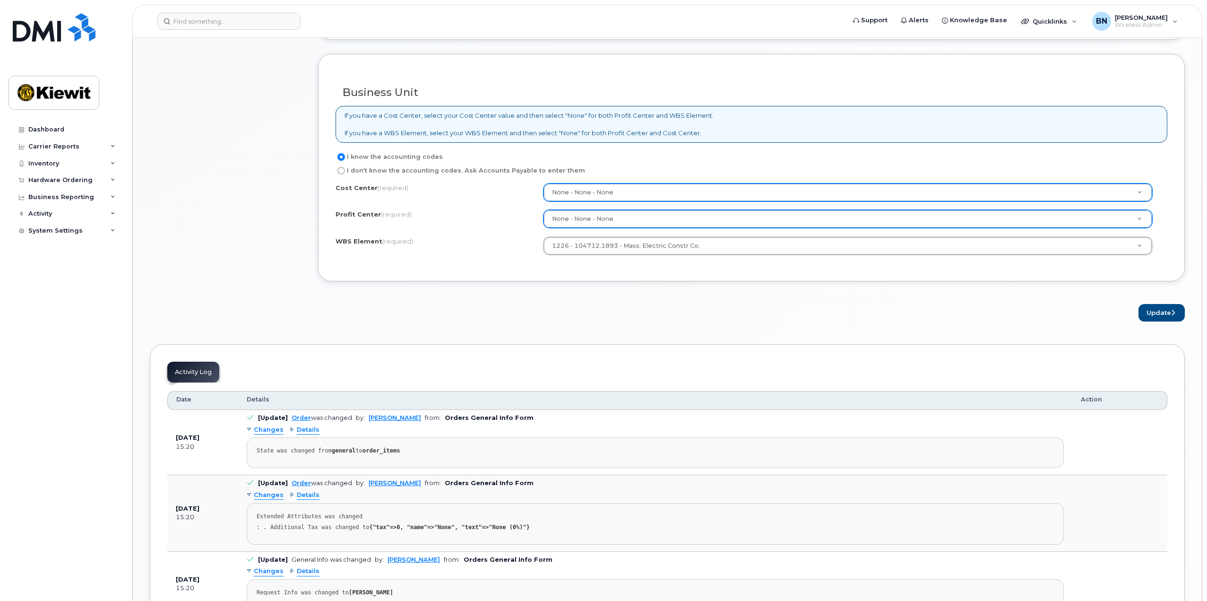
scroll to position [709, 0]
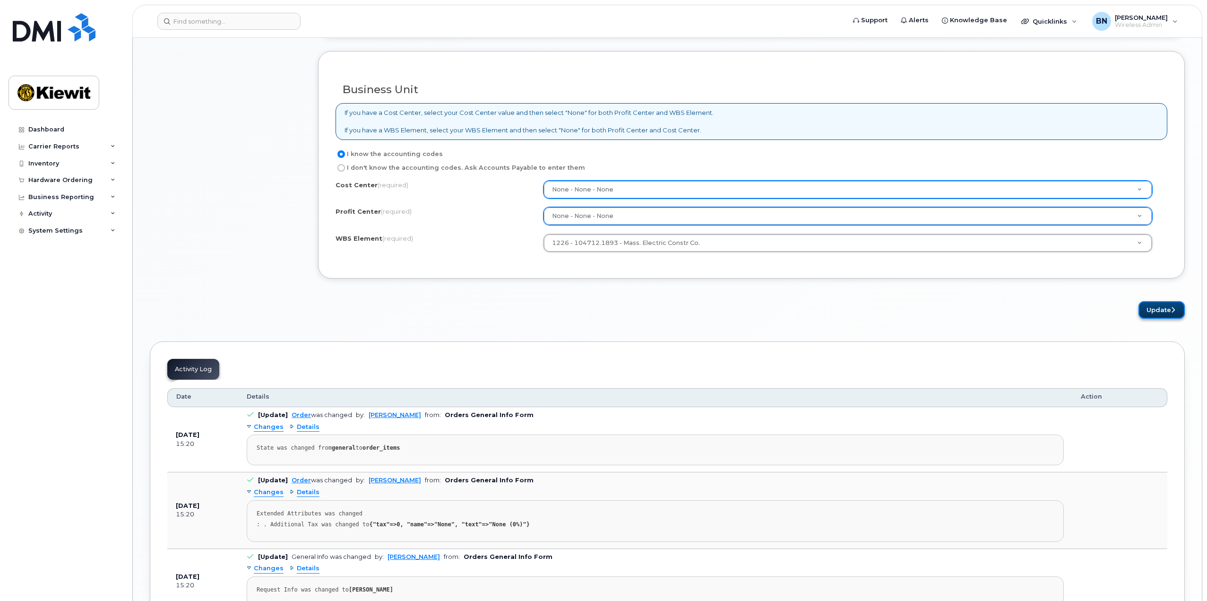
click at [1155, 311] on button "Update" at bounding box center [1162, 309] width 46 height 17
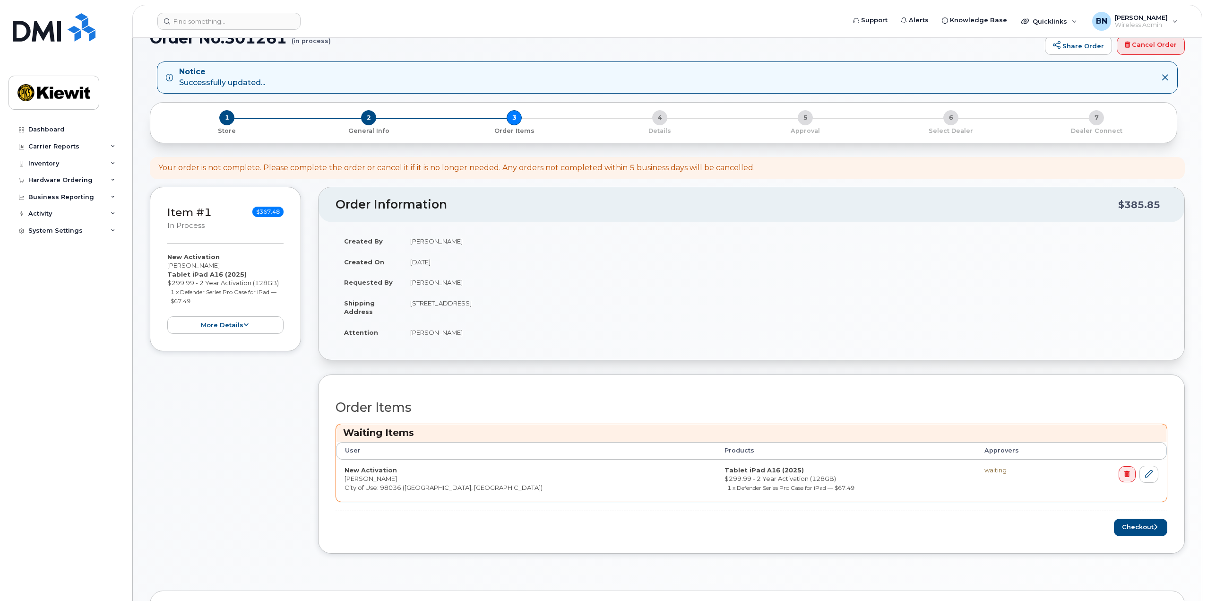
scroll to position [95, 0]
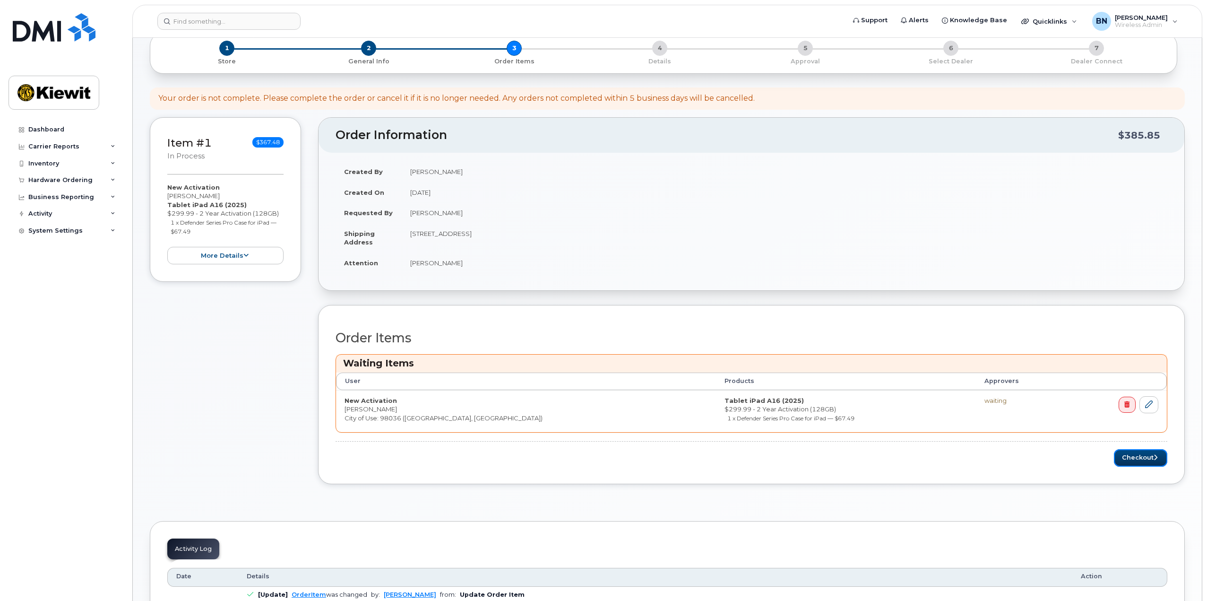
drag, startPoint x: 1155, startPoint y: 464, endPoint x: 1156, endPoint y: 469, distance: 4.8
click at [1156, 469] on div "Order Items Waiting Items User Products Approvers New Activation [PERSON_NAME] …" at bounding box center [751, 394] width 867 height 179
click at [1155, 455] on icon "submit" at bounding box center [1156, 457] width 4 height 6
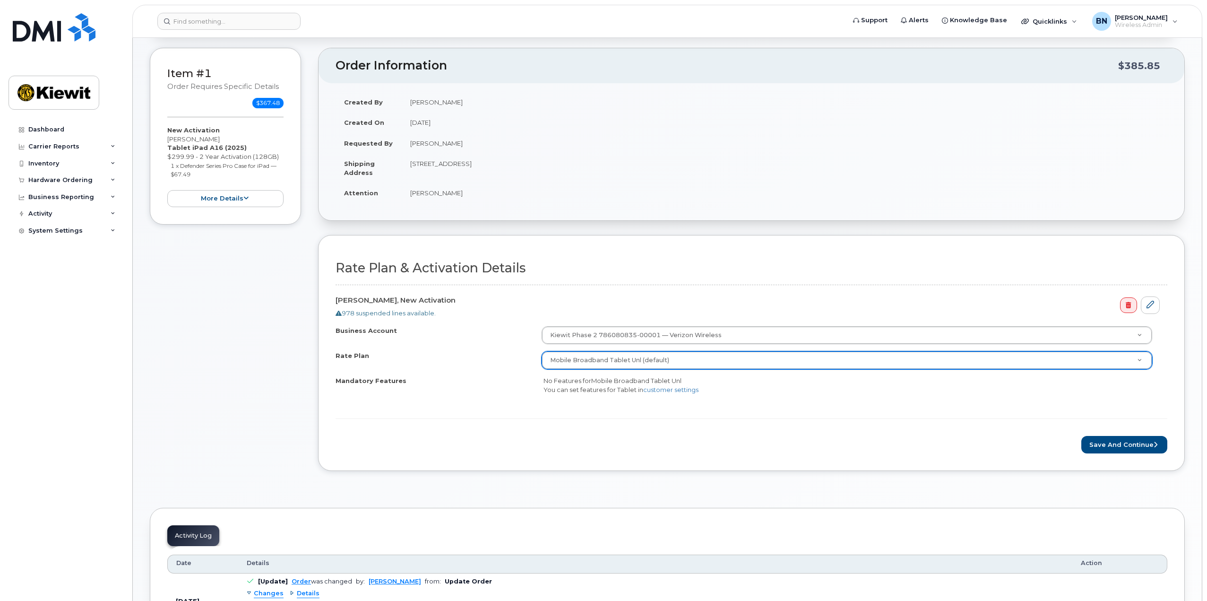
scroll to position [95, 0]
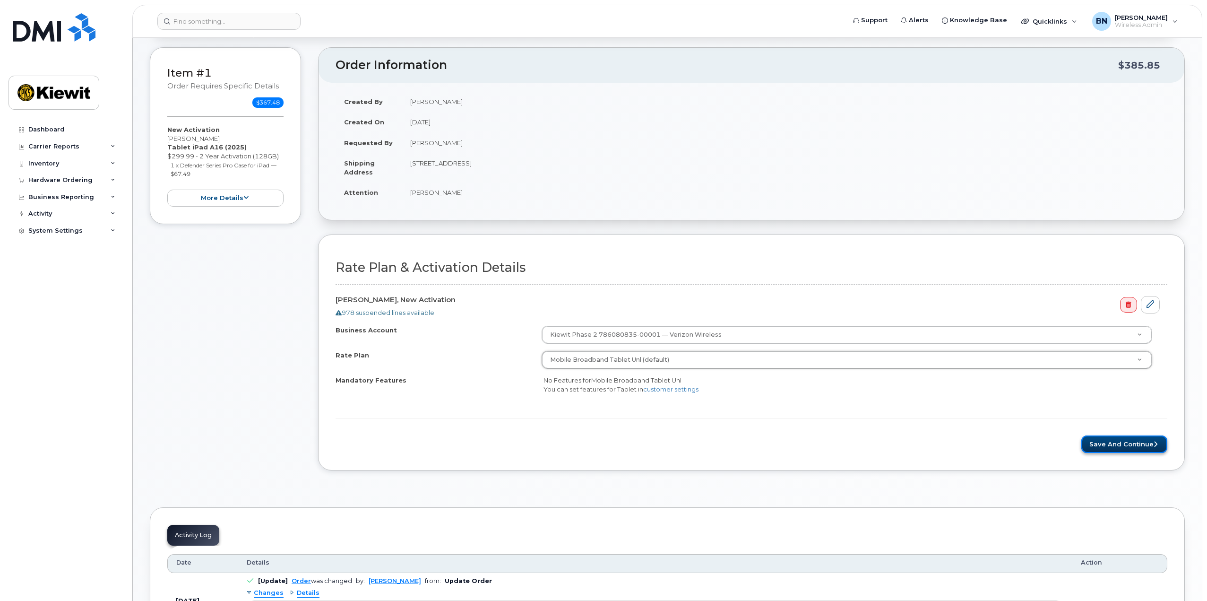
click at [1086, 436] on button "Save and Continue" at bounding box center [1125, 443] width 86 height 17
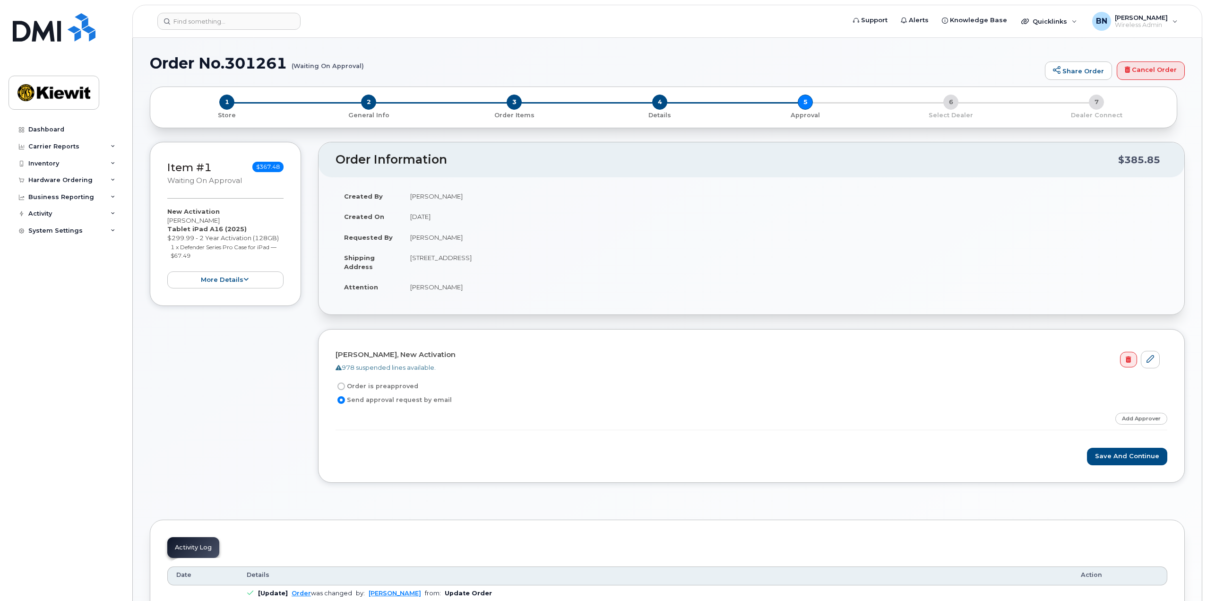
click at [351, 384] on label "Order is preapproved" at bounding box center [377, 386] width 83 height 11
click at [345, 384] on input "Order is preapproved" at bounding box center [342, 386] width 8 height 8
radio input "true"
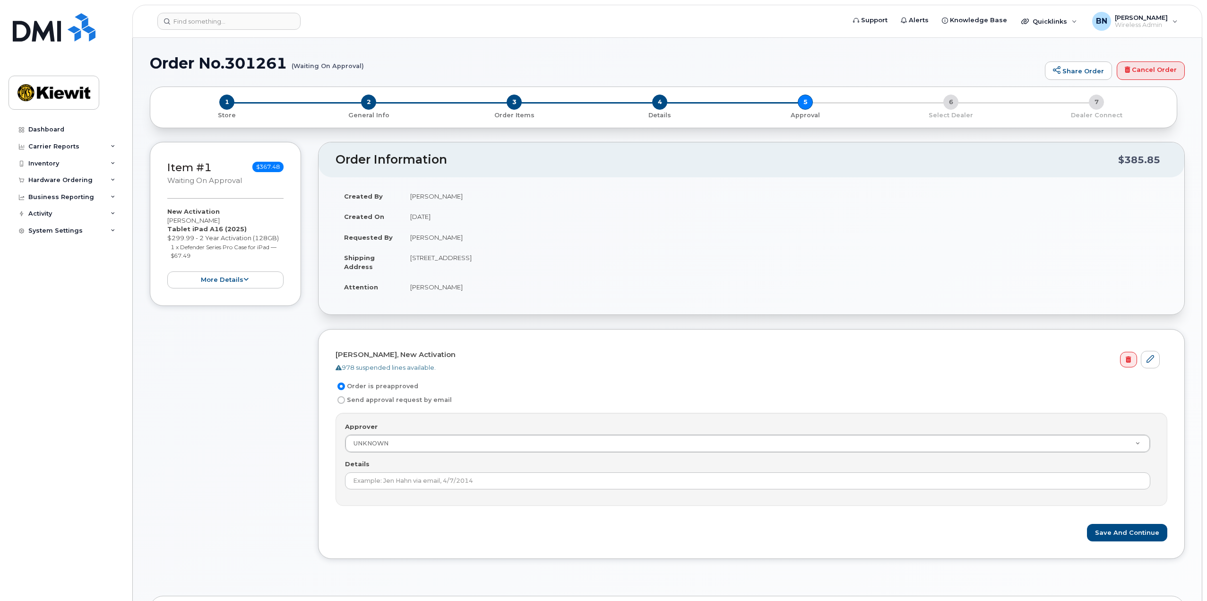
click at [391, 426] on div "Approver UNKNOWN Approver Approver UNKNOWN Aaron Seward Abrianna Garcia Adrien …" at bounding box center [751, 437] width 813 height 31
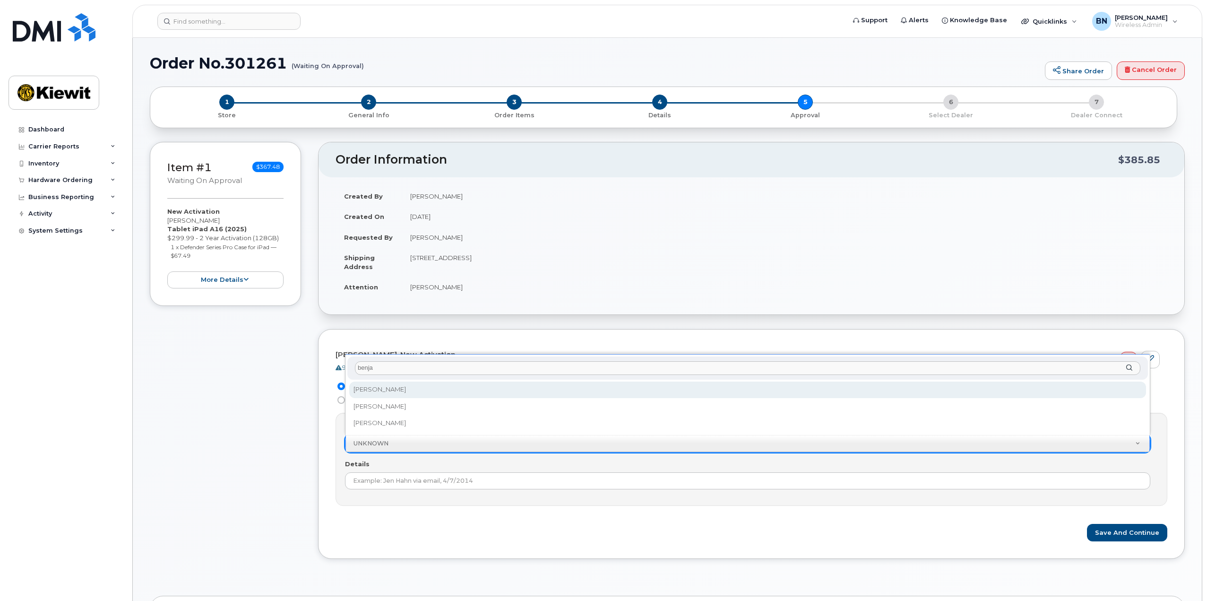
type input "benjam"
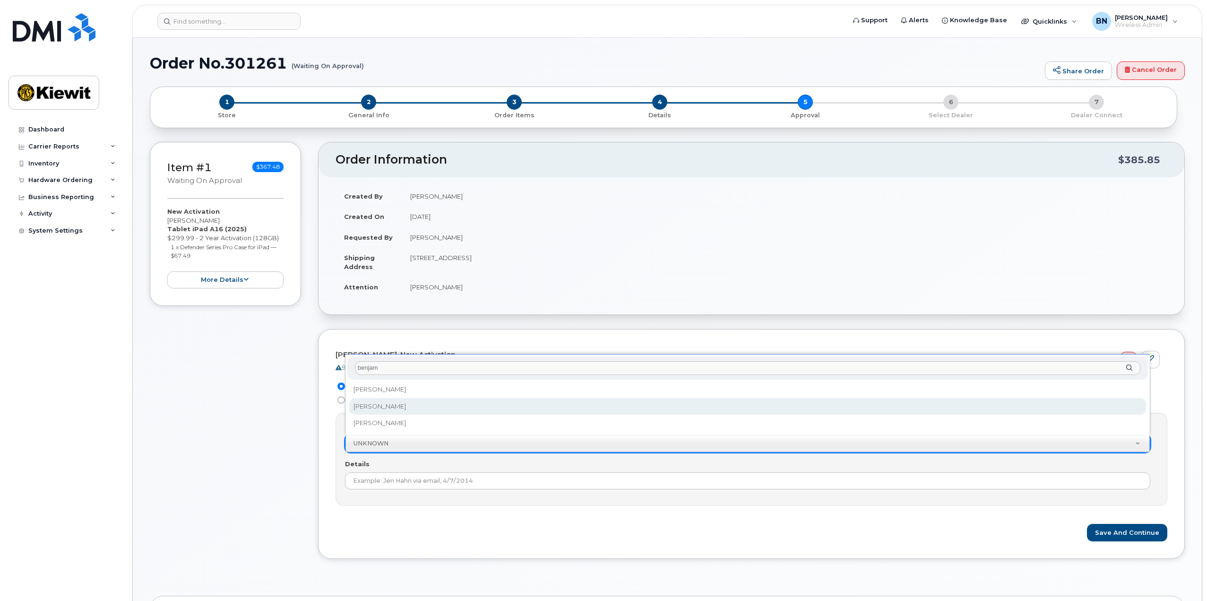
select select "2357400"
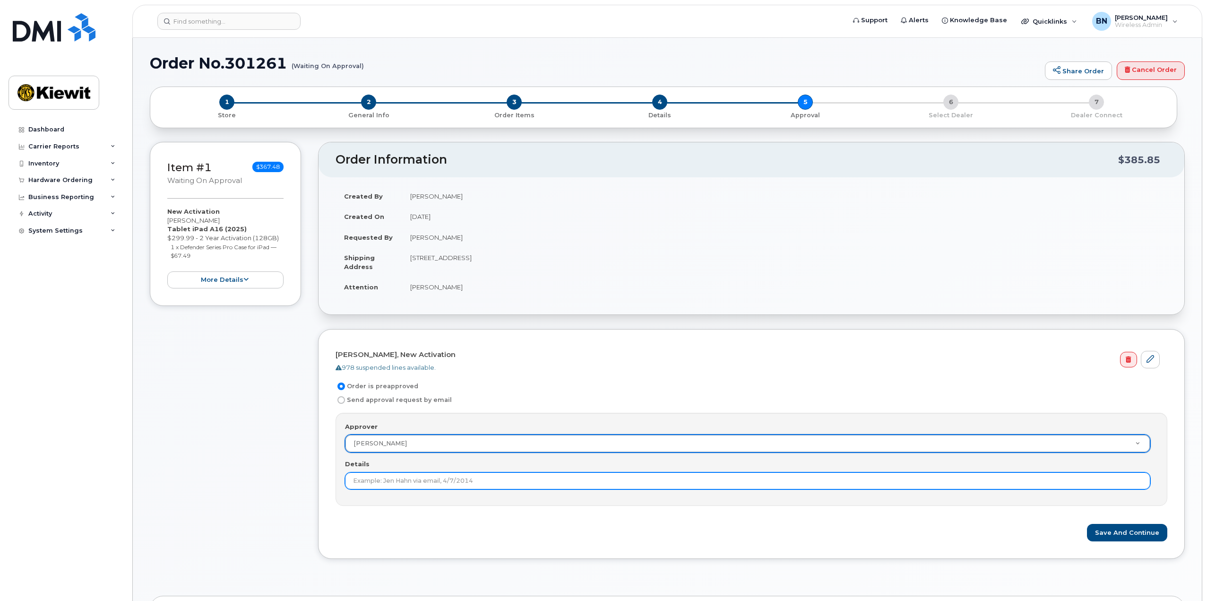
click at [401, 487] on input "Details" at bounding box center [748, 480] width 806 height 17
type input "Benjamin Nichols preapproved"
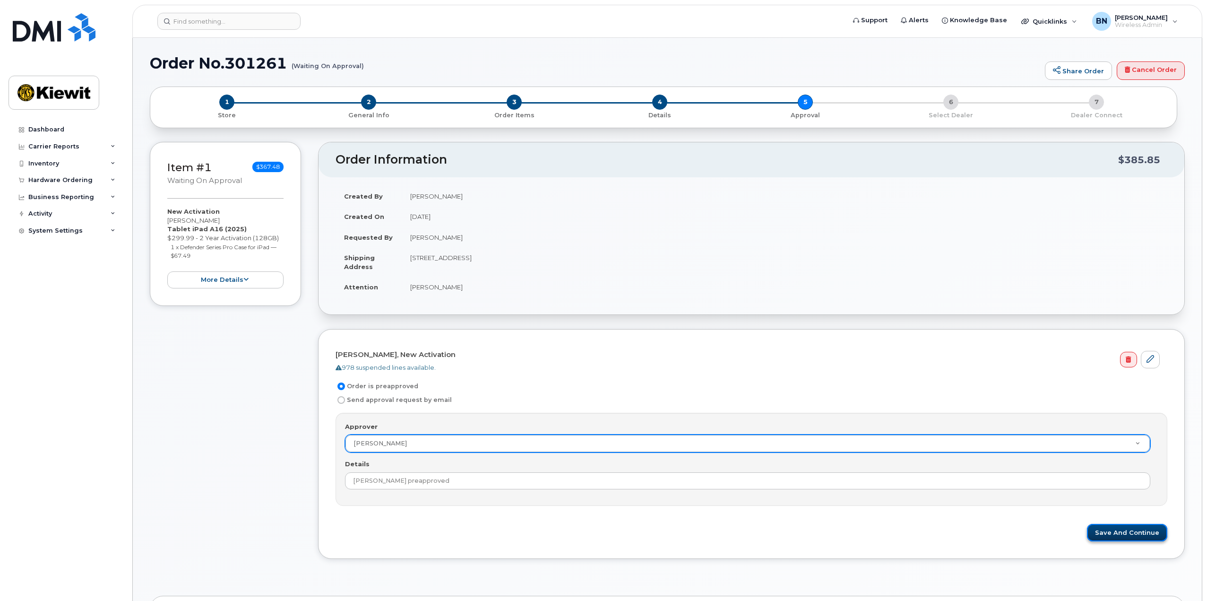
click at [1143, 533] on button "Save and Continue" at bounding box center [1127, 532] width 80 height 17
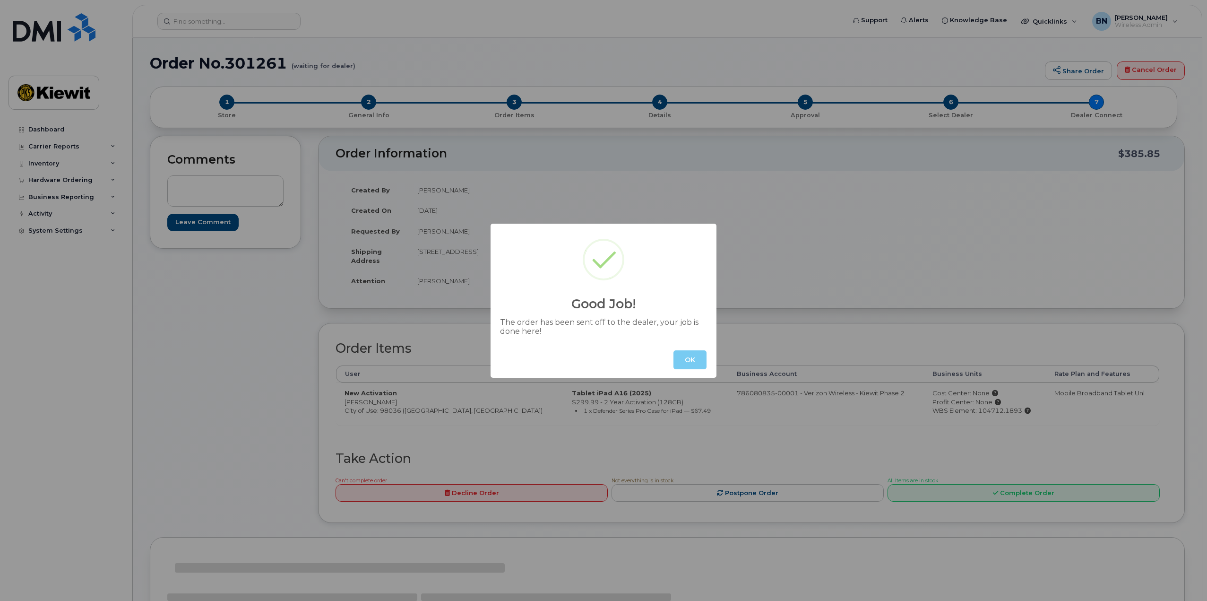
click at [702, 361] on button "OK" at bounding box center [690, 359] width 33 height 19
